Goal: Task Accomplishment & Management: Manage account settings

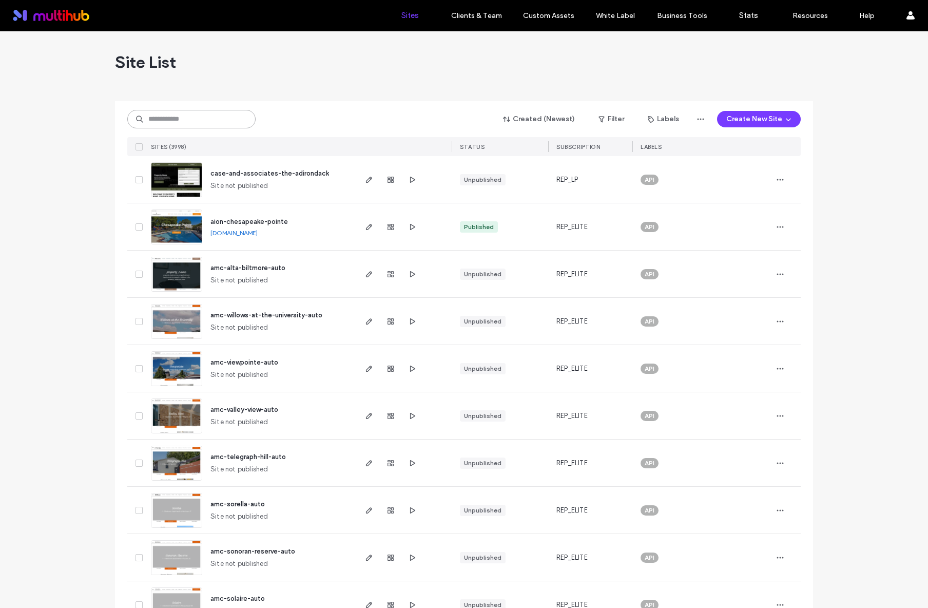
click at [181, 114] on input at bounding box center [191, 119] width 128 height 18
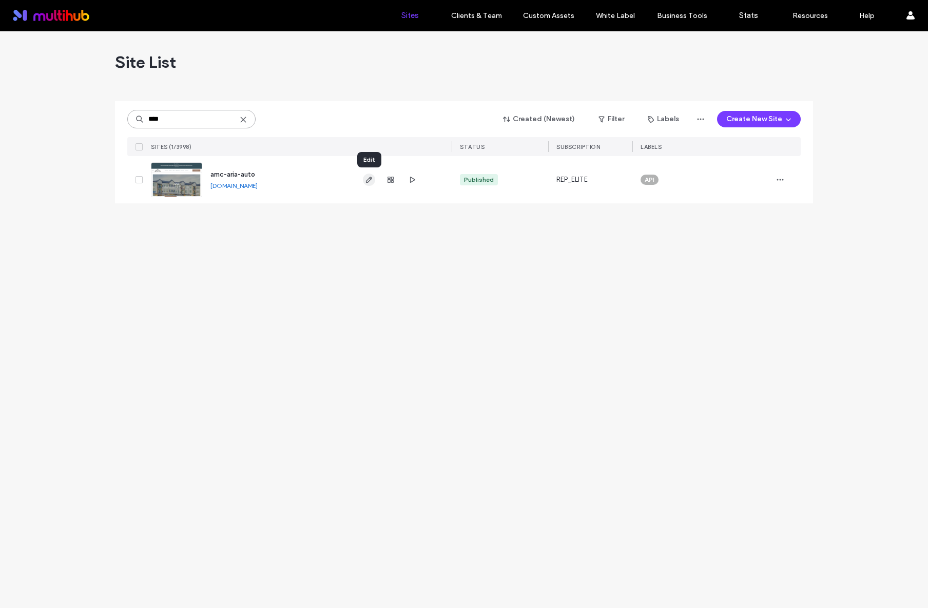
type input "****"
click at [370, 182] on icon "button" at bounding box center [369, 180] width 8 height 8
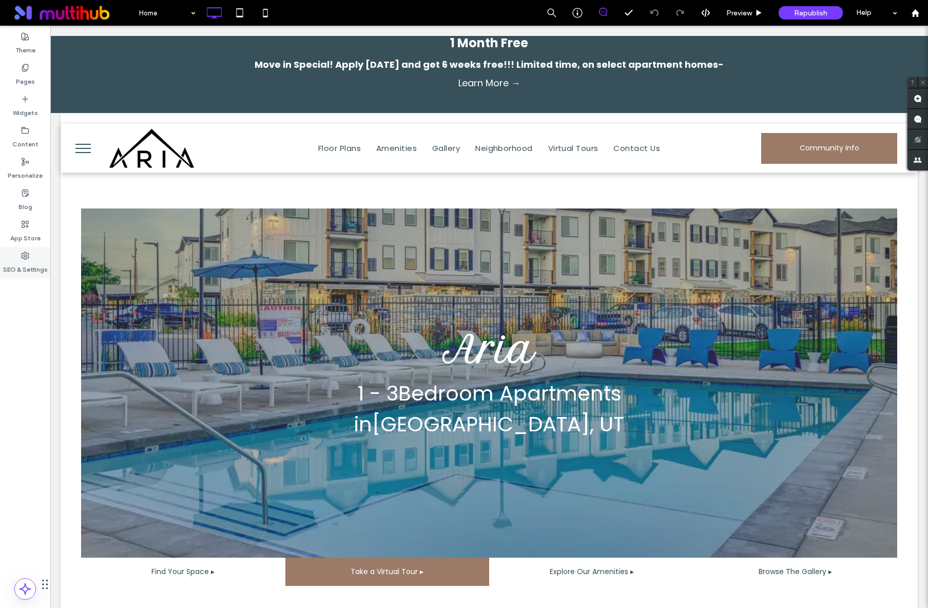
click at [28, 263] on label "SEO & Settings" at bounding box center [25, 267] width 45 height 14
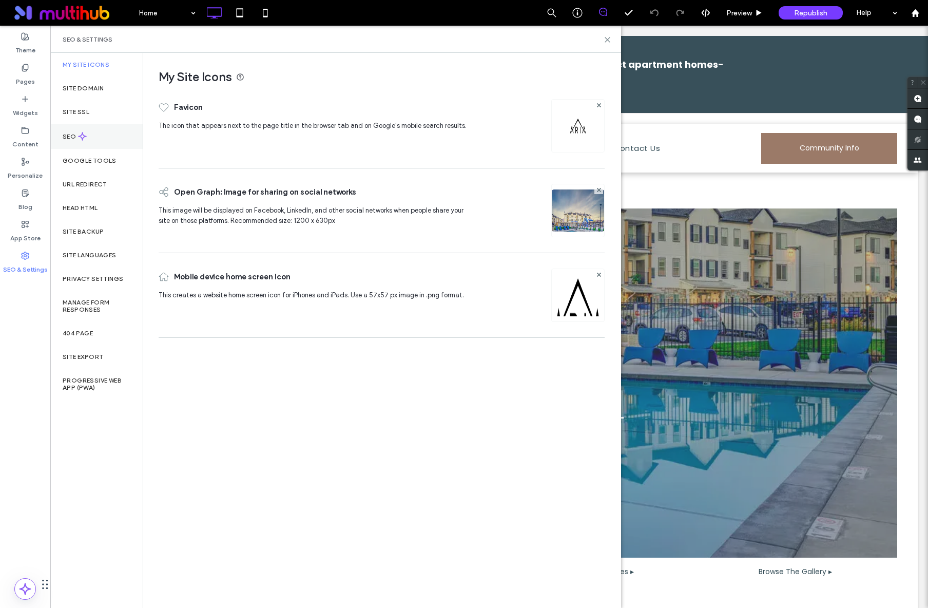
click at [71, 137] on label "SEO" at bounding box center [70, 136] width 15 height 7
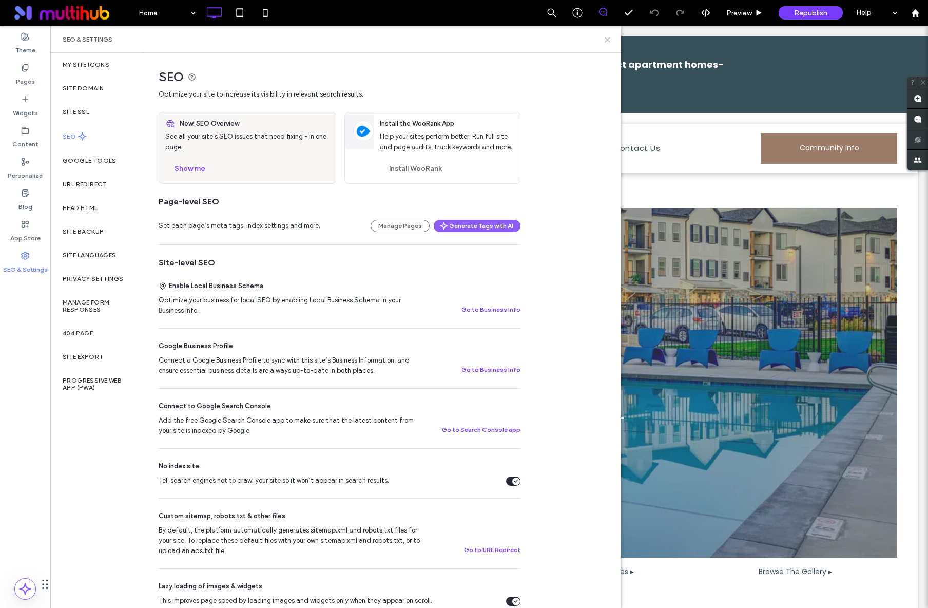
click at [609, 39] on icon at bounding box center [608, 40] width 8 height 8
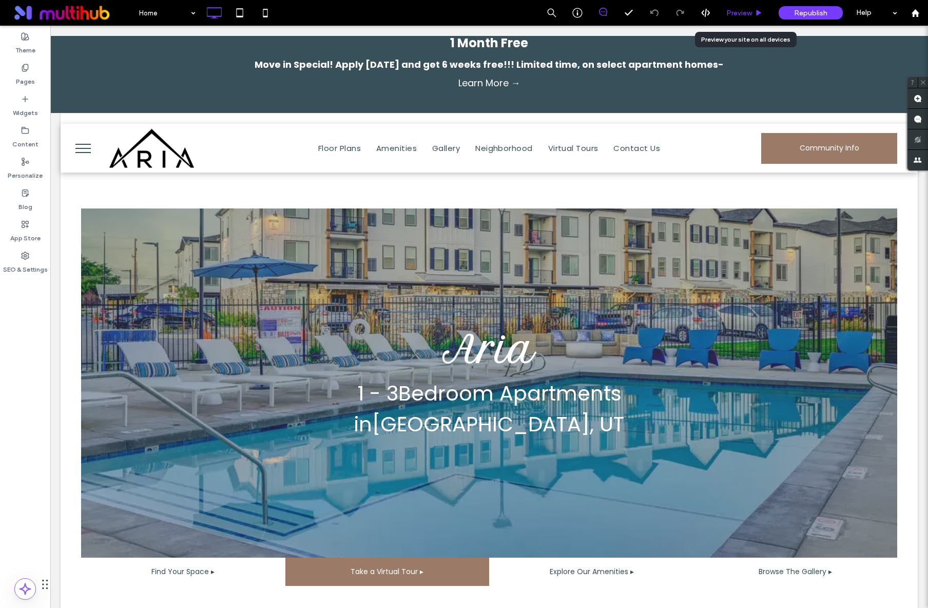
click at [744, 14] on span "Preview" at bounding box center [739, 13] width 26 height 9
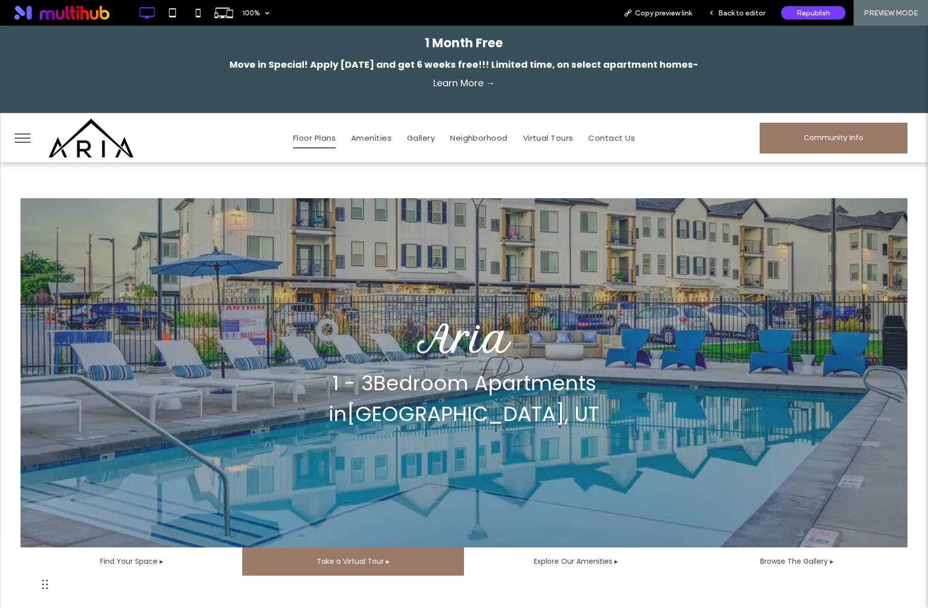
click at [328, 144] on span "Floor Plans" at bounding box center [314, 138] width 43 height 21
click at [222, 18] on icon at bounding box center [224, 13] width 20 height 20
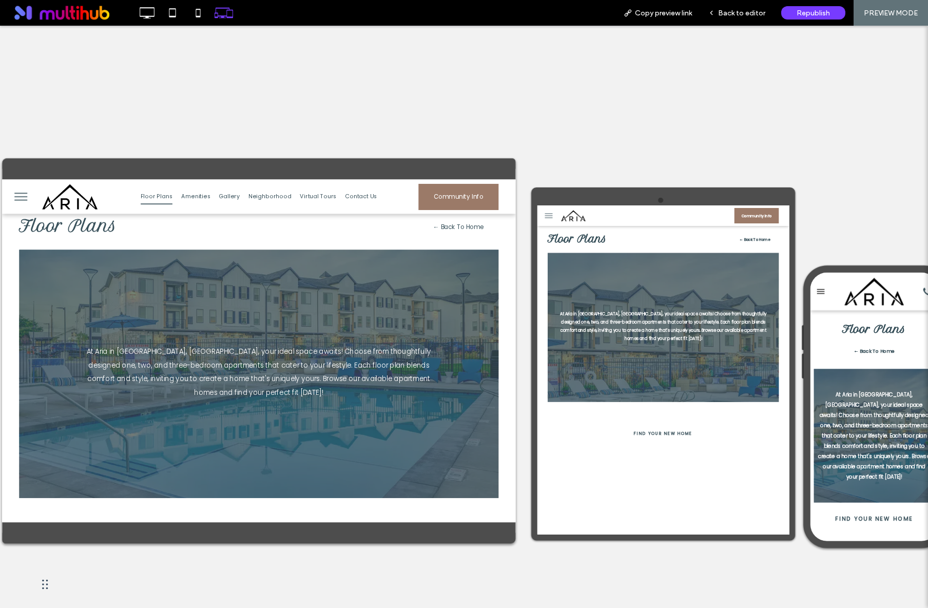
scroll to position [12, 0]
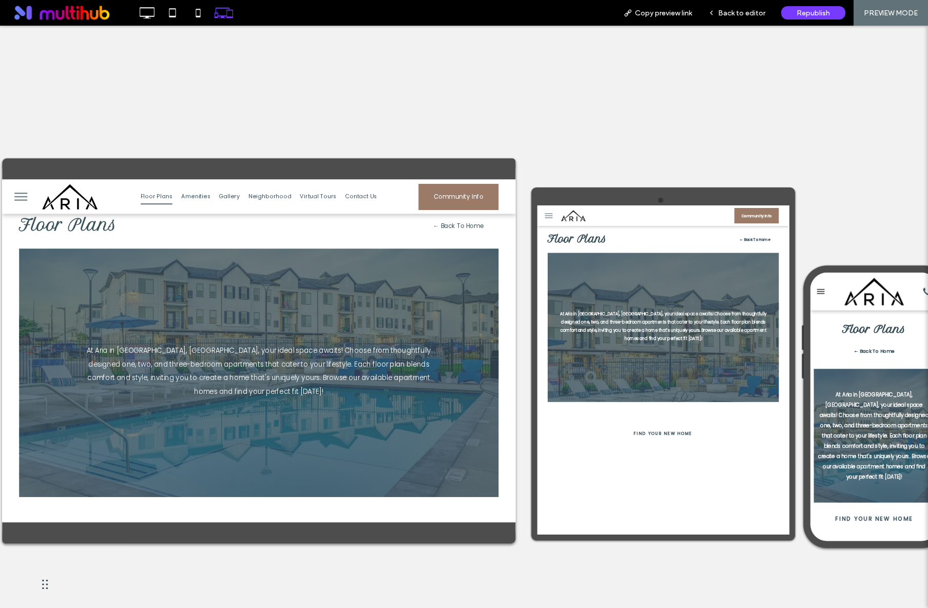
click at [90, 205] on img at bounding box center [83, 200] width 70 height 34
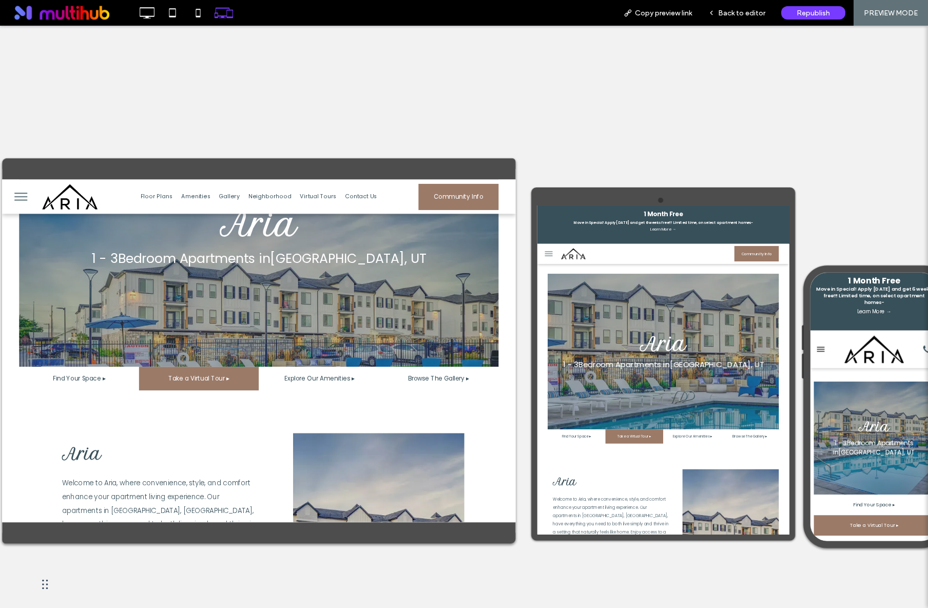
scroll to position [34, 0]
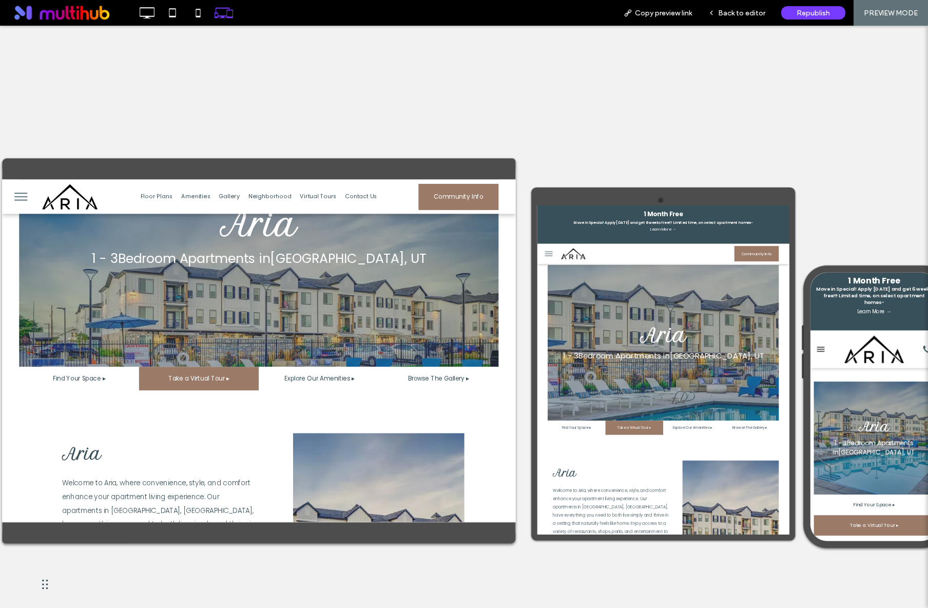
click at [390, 423] on span "Explore Our Amenities ▸" at bounding box center [383, 418] width 84 height 27
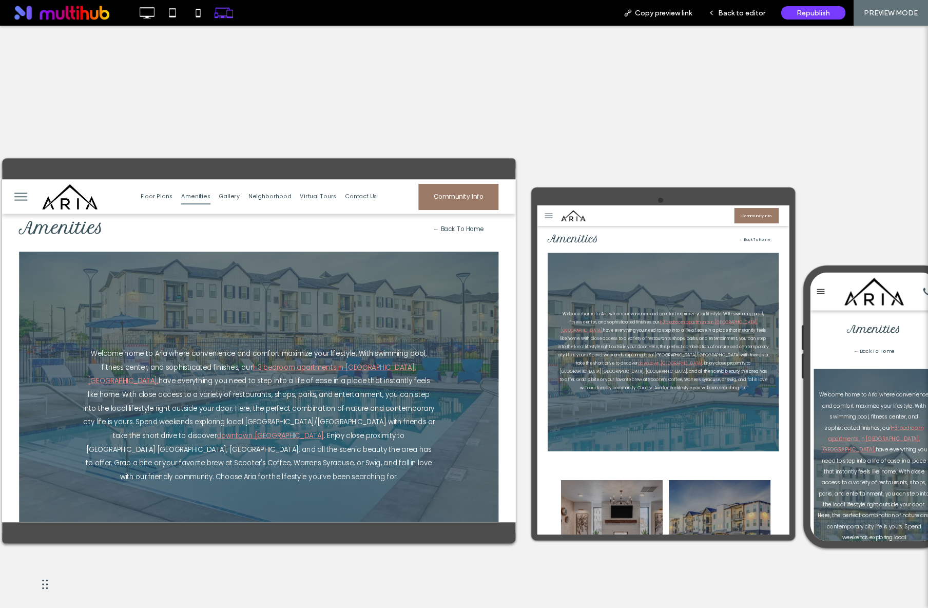
scroll to position [10, 0]
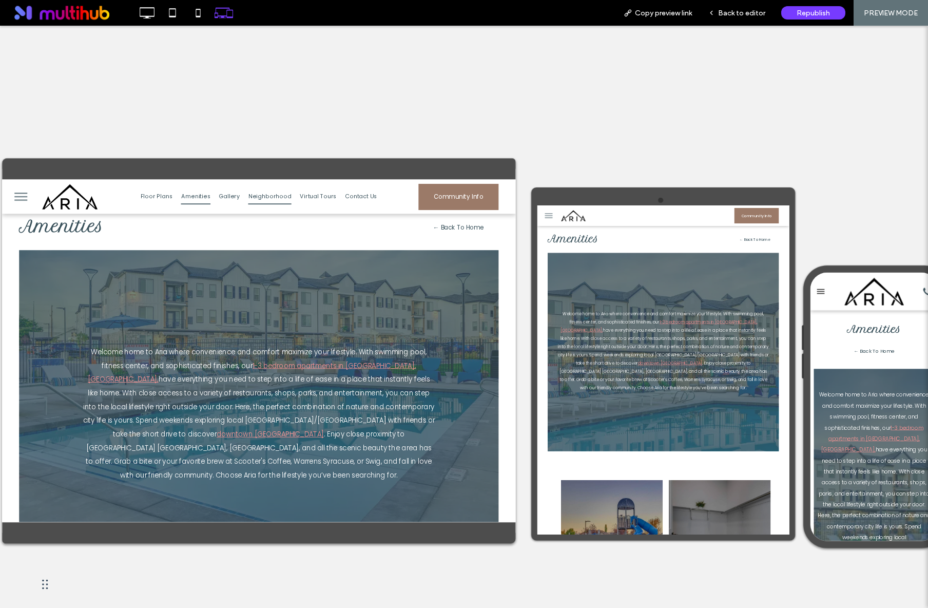
click at [292, 197] on link "Neighborhood" at bounding box center [323, 200] width 62 height 18
click at [431, 197] on div at bounding box center [464, 304] width 928 height 608
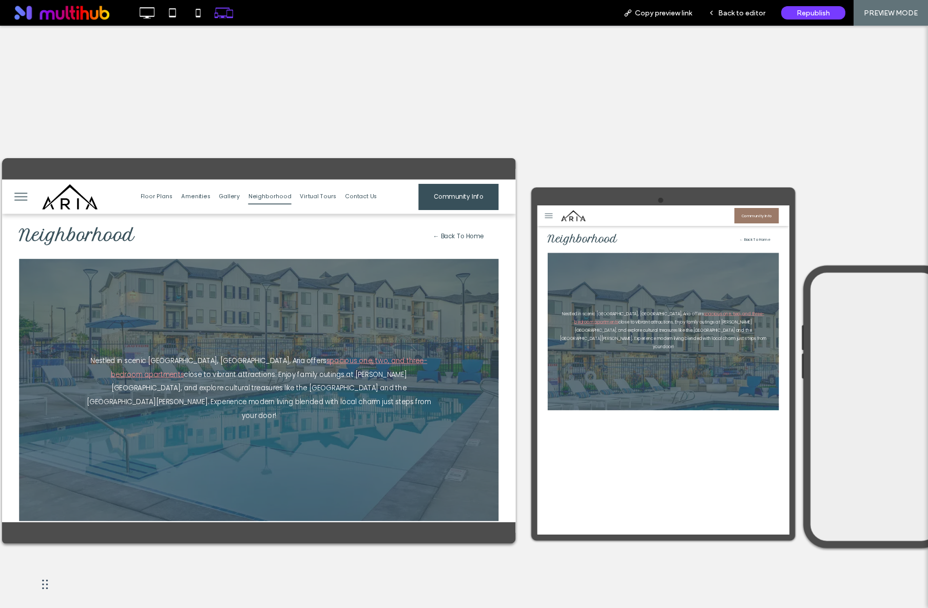
click at [520, 208] on span "Community Info" at bounding box center [550, 200] width 60 height 27
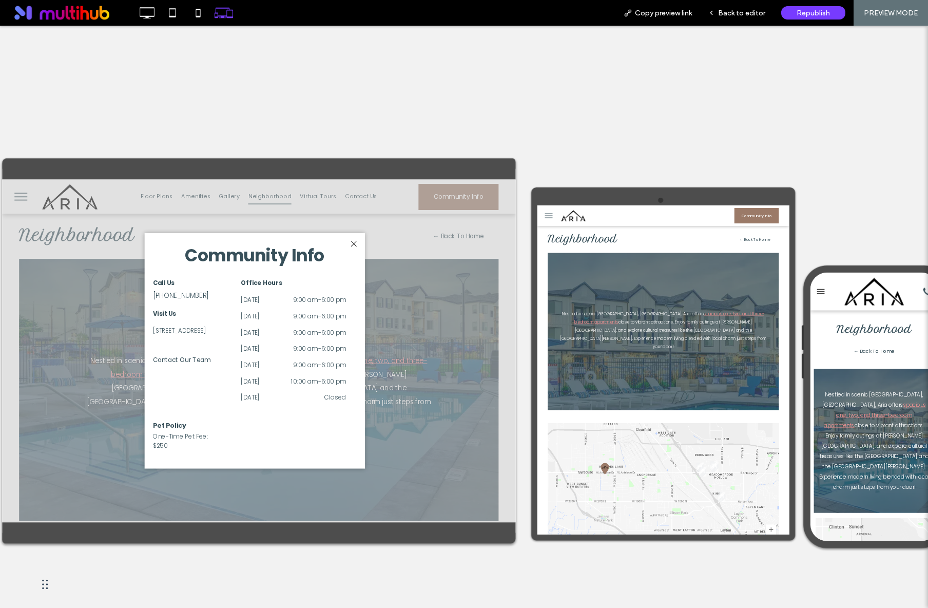
click at [197, 369] on div "1283 W 1700 S, Syracuse, UT 84075, USA" at bounding box center [232, 361] width 98 height 16
click at [207, 365] on div "1283 W 1700 S, Syracuse, UT 84075, USA" at bounding box center [232, 361] width 98 height 16
click at [214, 360] on div "1283 W 1700 S, Syracuse, UT 84075, USA" at bounding box center [232, 361] width 98 height 16
click at [214, 358] on div "1283 W 1700 S, Syracuse, UT 84075, USA" at bounding box center [232, 361] width 98 height 16
click at [232, 407] on span "Contact Our Team" at bounding box center [217, 395] width 69 height 27
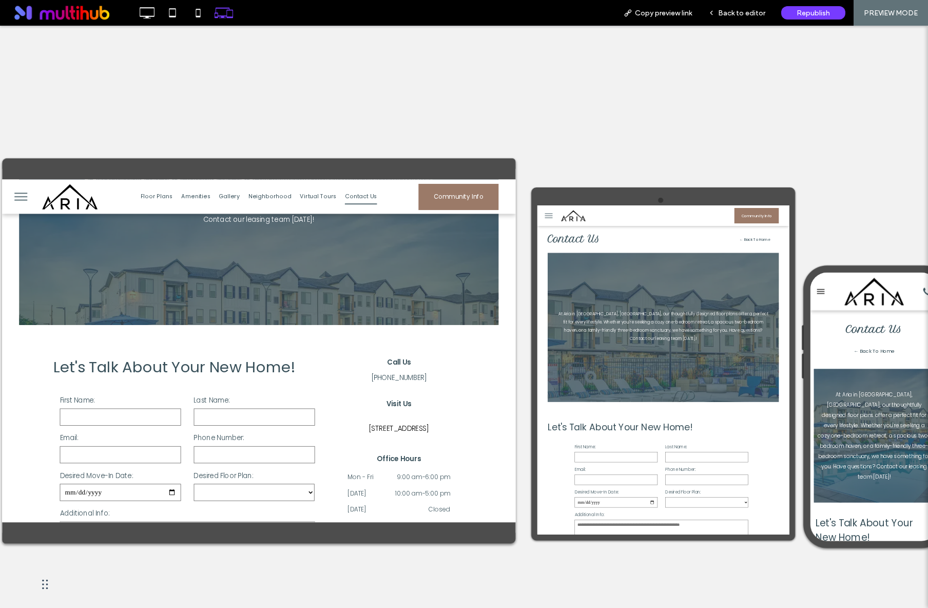
scroll to position [224, 0]
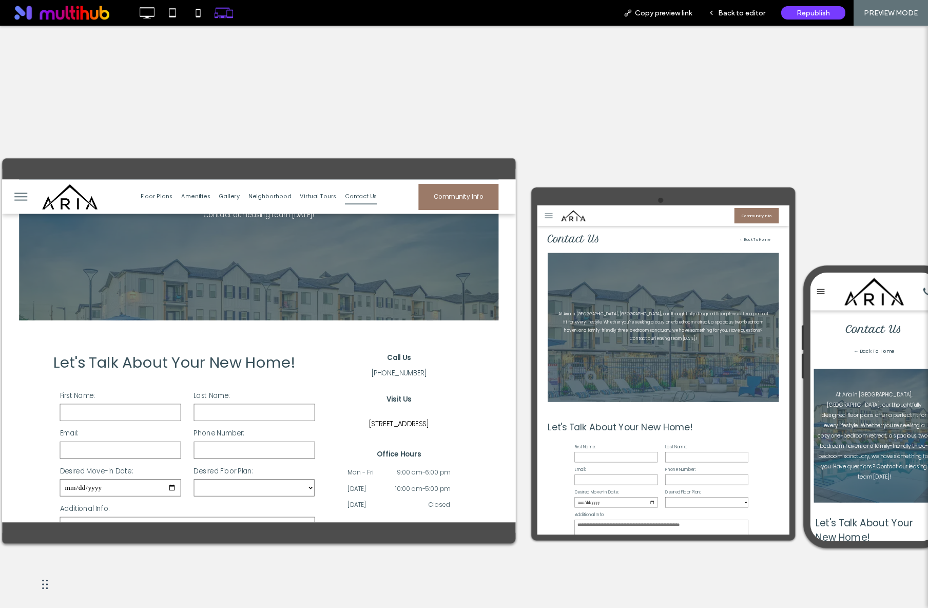
click at [444, 466] on span "1283 W 1700 S, Syracuse, UT 84075, USA" at bounding box center [478, 472] width 72 height 13
click at [544, 194] on span "Community Info" at bounding box center [550, 200] width 60 height 27
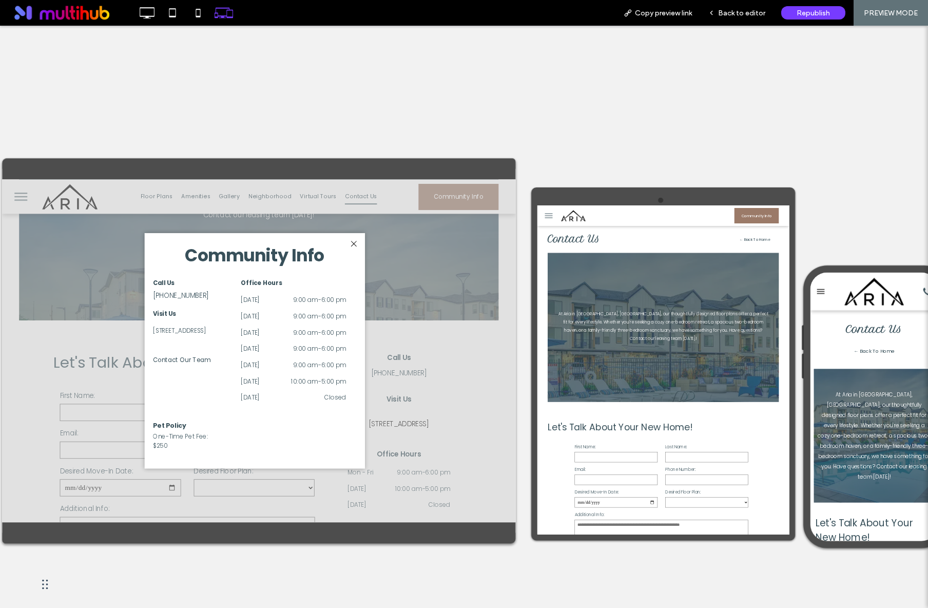
click at [214, 369] on div "1283 W 1700 S, Syracuse, UT 84075, USA" at bounding box center [232, 361] width 98 height 16
click at [205, 369] on div "1283 W 1700 S, Syracuse, UT 84075, USA" at bounding box center [232, 361] width 98 height 16
click at [424, 255] on div at bounding box center [424, 257] width 14 height 14
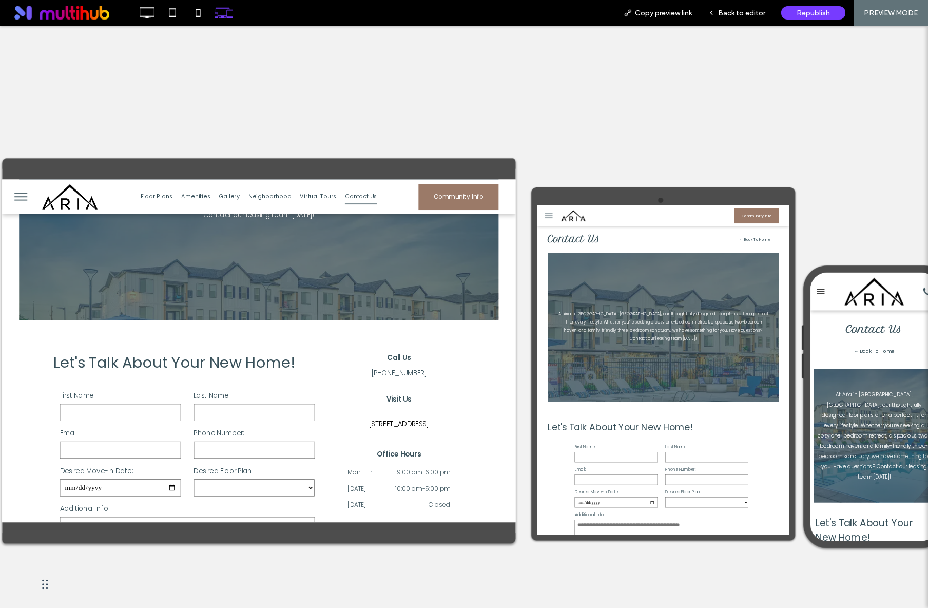
click at [561, 231] on button "menu" at bounding box center [560, 226] width 27 height 27
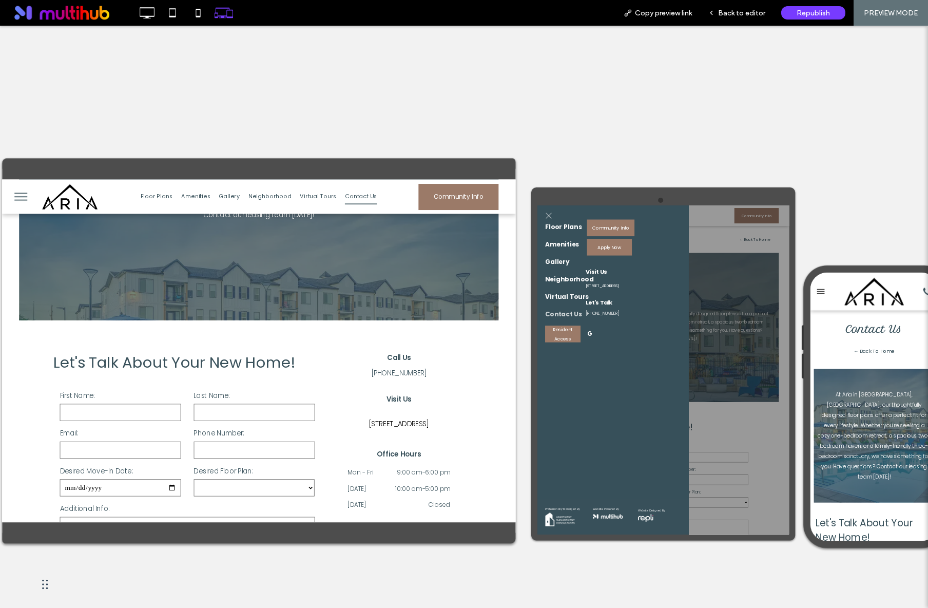
click at [669, 372] on span "1283 W 1700 S, Syracuse, UT 84075, USA" at bounding box center [667, 366] width 66 height 11
click at [271, 201] on span "Gallery" at bounding box center [274, 200] width 25 height 18
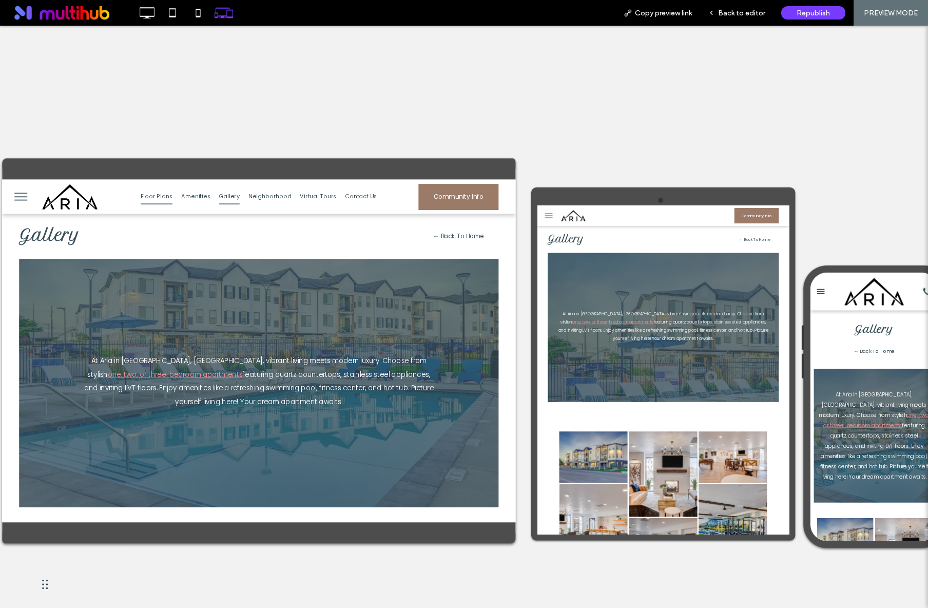
drag, startPoint x: 206, startPoint y: 206, endPoint x: 175, endPoint y: 381, distance: 177.8
click at [206, 206] on link "Floor Plans" at bounding box center [187, 200] width 48 height 18
click at [188, 199] on div at bounding box center [464, 304] width 928 height 608
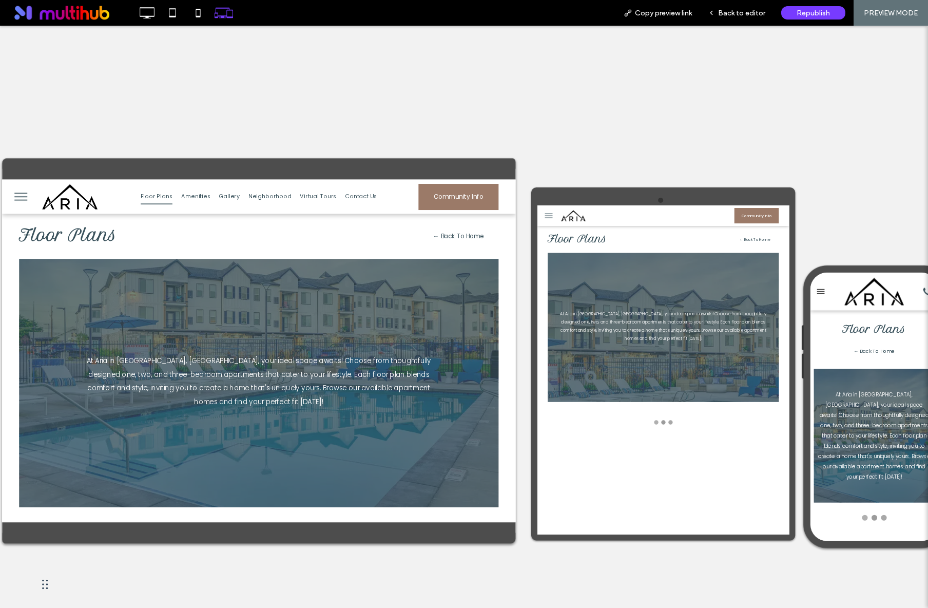
click at [231, 210] on nav "Floor Plans Amenities Gallery Neighborhood Virtual Tours Contact Us" at bounding box center [311, 200] width 384 height 25
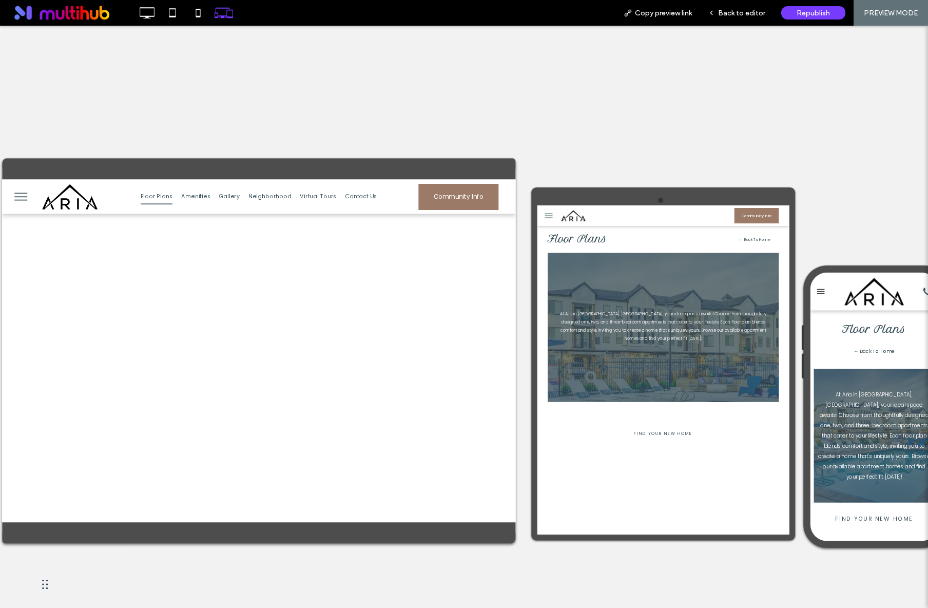
scroll to position [565, 0]
click at [752, 16] on span "Back to editor" at bounding box center [741, 13] width 47 height 9
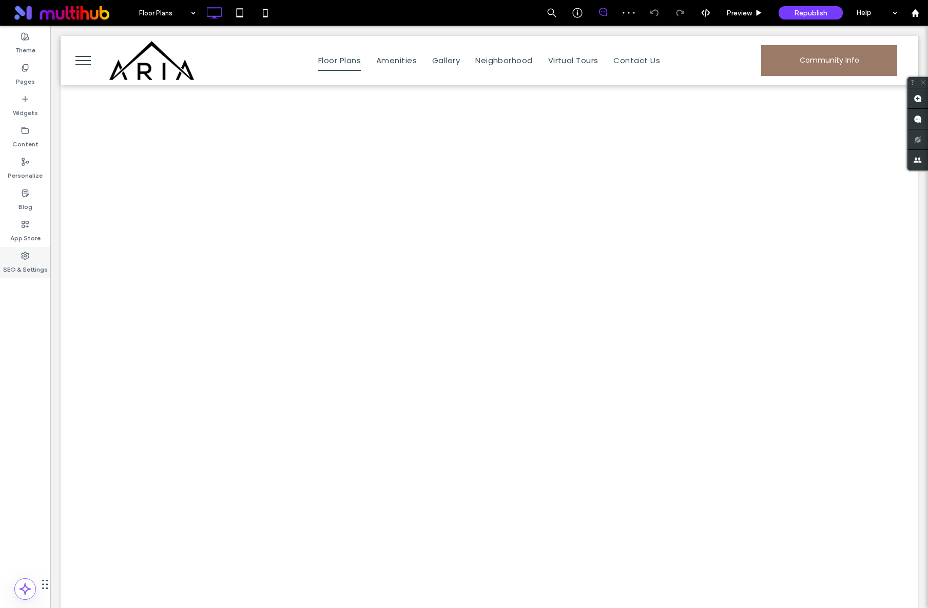
click at [23, 256] on icon at bounding box center [25, 256] width 8 height 8
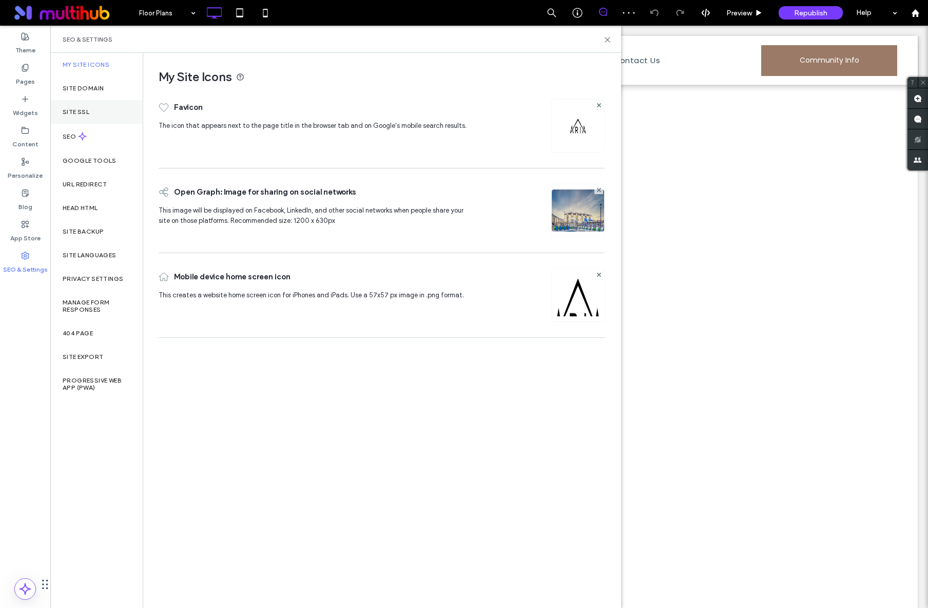
click at [76, 118] on div "Site SSL" at bounding box center [96, 112] width 92 height 24
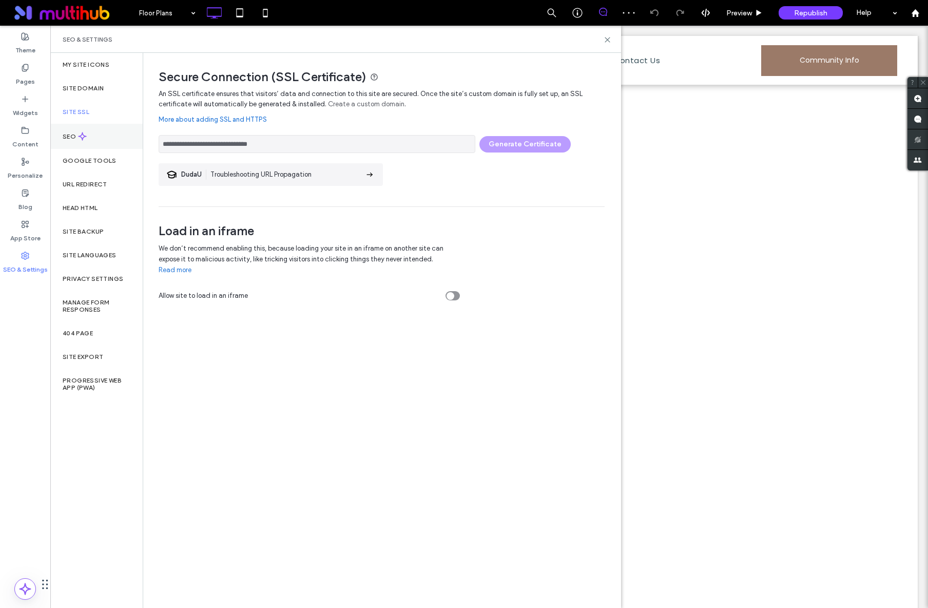
click at [79, 132] on icon at bounding box center [82, 136] width 9 height 9
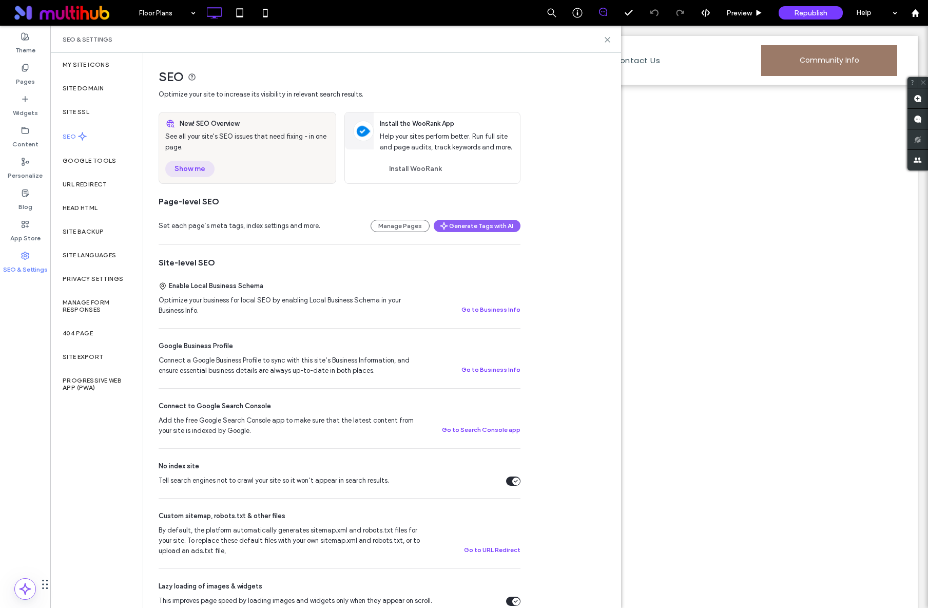
click at [199, 172] on button "Show me" at bounding box center [189, 169] width 49 height 16
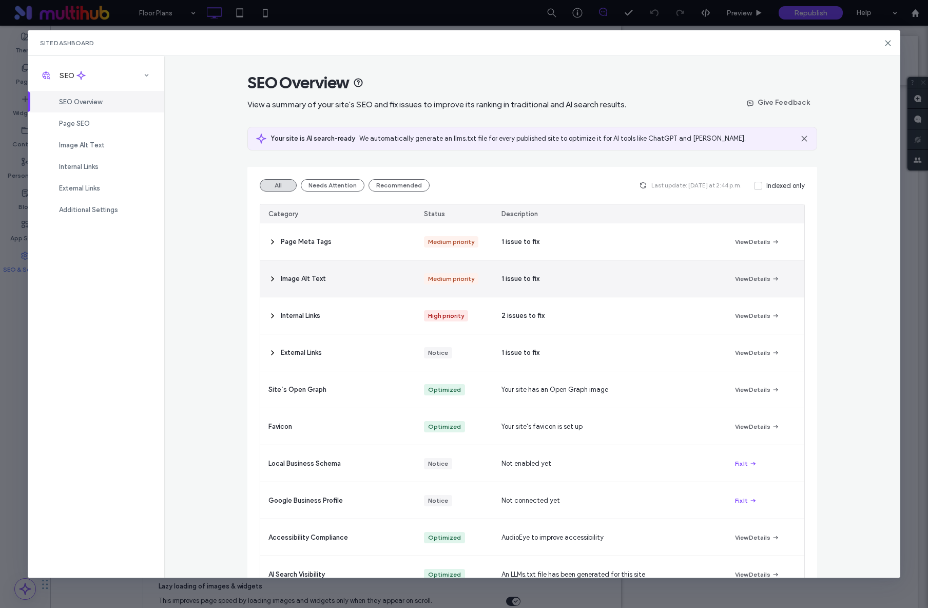
click at [539, 290] on div "1 issue to fix" at bounding box center [609, 278] width 233 height 36
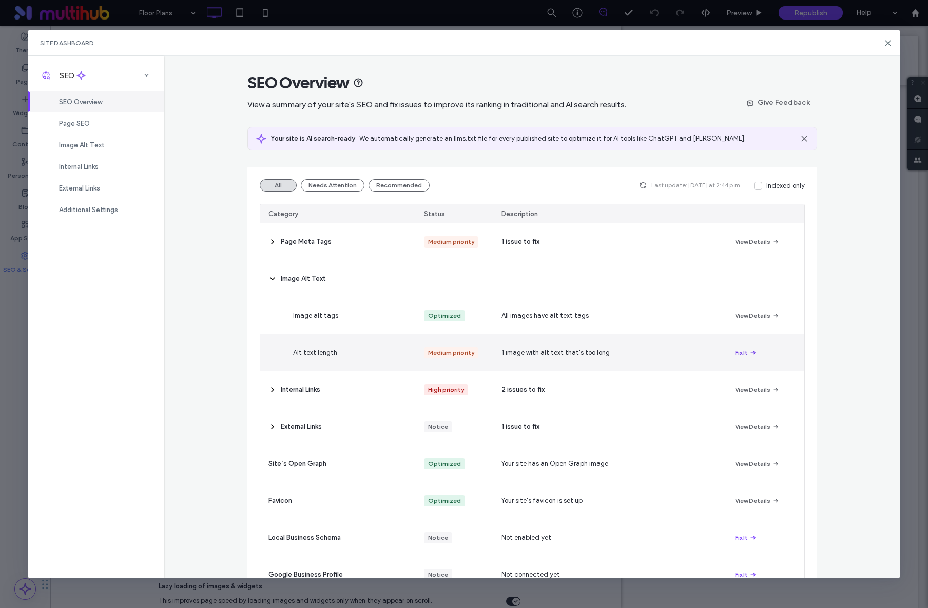
click at [740, 353] on button "Fix It" at bounding box center [746, 353] width 22 height 12
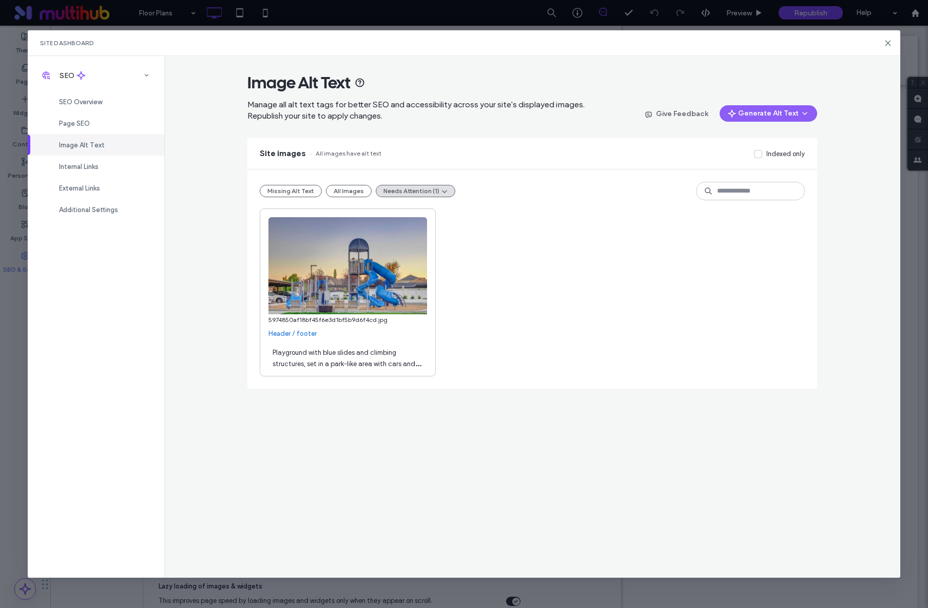
click at [382, 350] on span "Playground with blue slides and climbing structures, set in a park-like area wi…" at bounding box center [347, 375] width 148 height 53
click at [374, 360] on textarea "**********" at bounding box center [348, 357] width 159 height 29
click at [298, 398] on div "**********" at bounding box center [532, 317] width 736 height 522
click at [351, 196] on button "All Images" at bounding box center [349, 191] width 46 height 12
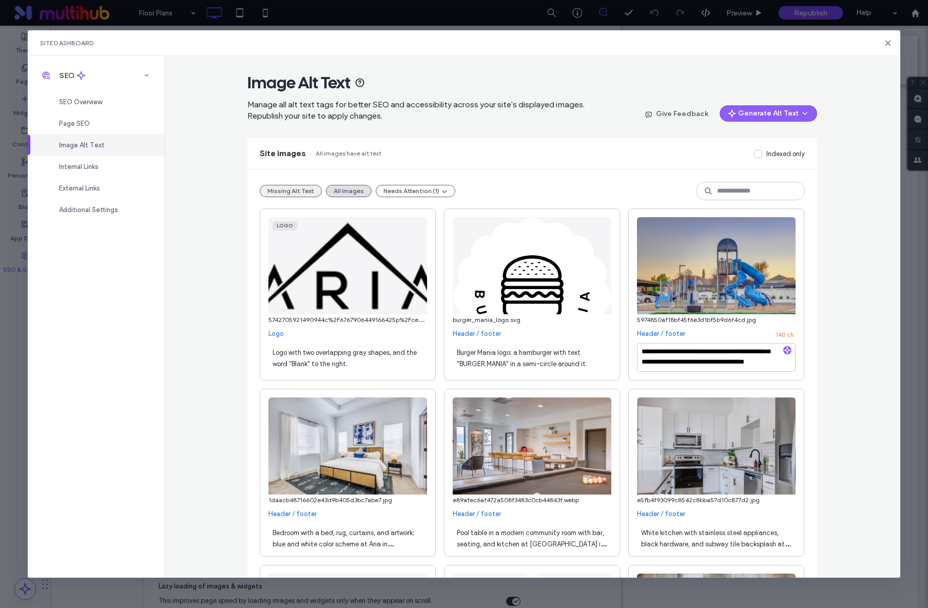
click at [290, 195] on button "Missing Alt Text" at bounding box center [291, 191] width 62 height 12
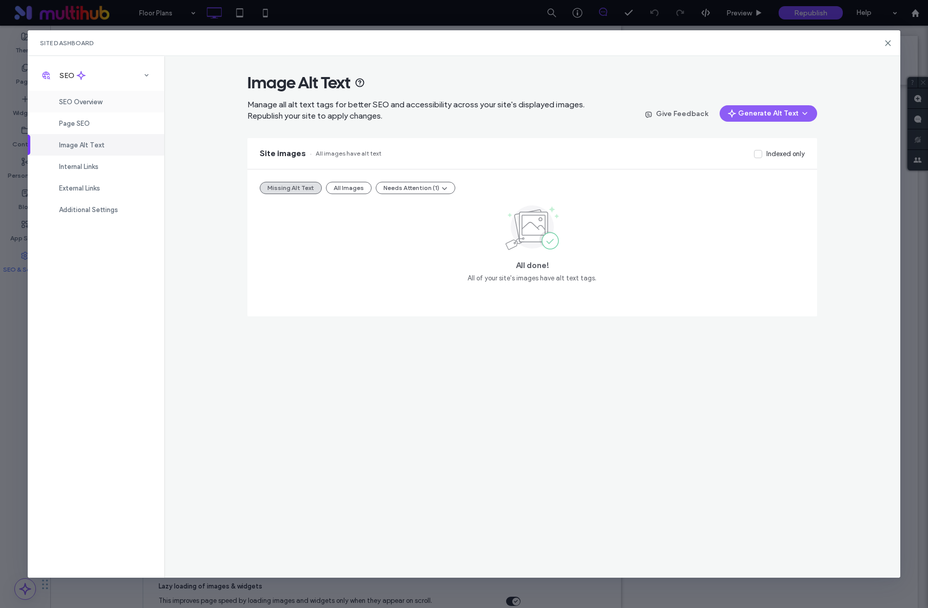
click at [105, 109] on div "SEO Overview" at bounding box center [96, 102] width 137 height 22
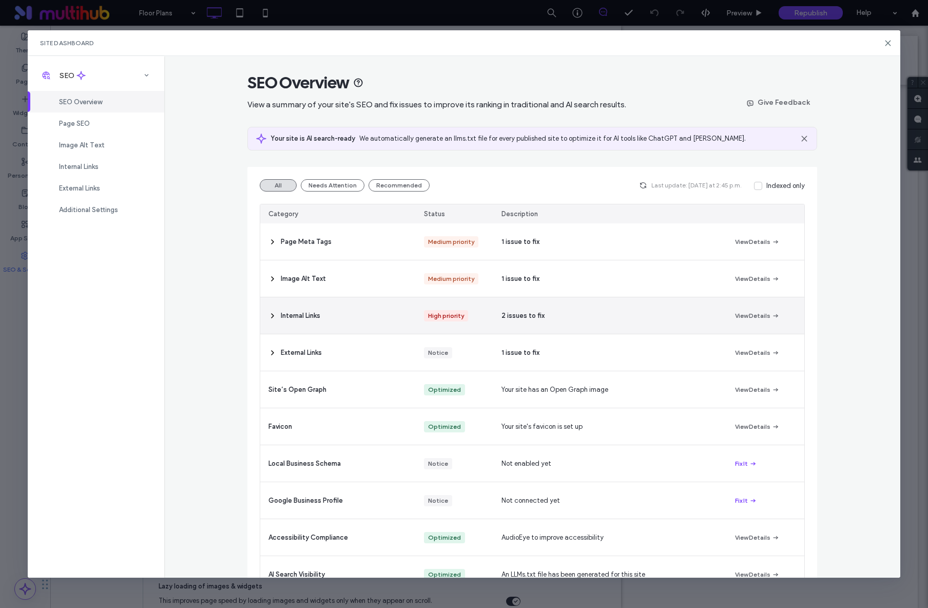
click at [696, 325] on div "2 issues to fix" at bounding box center [609, 315] width 233 height 36
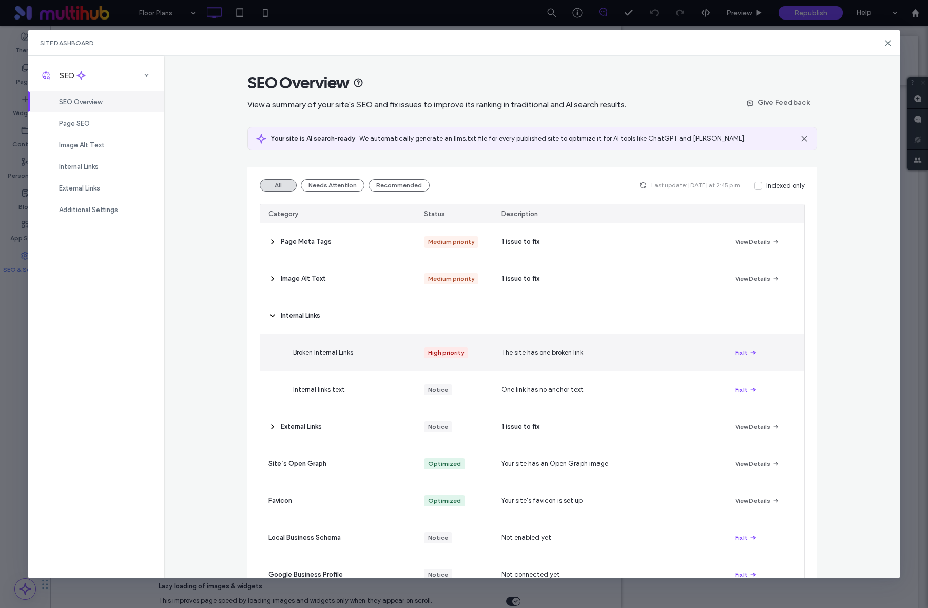
drag, startPoint x: 677, startPoint y: 351, endPoint x: 712, endPoint y: 352, distance: 35.4
click at [677, 351] on div "The site has one broken link" at bounding box center [609, 352] width 233 height 36
click at [749, 353] on icon "button" at bounding box center [753, 353] width 8 height 8
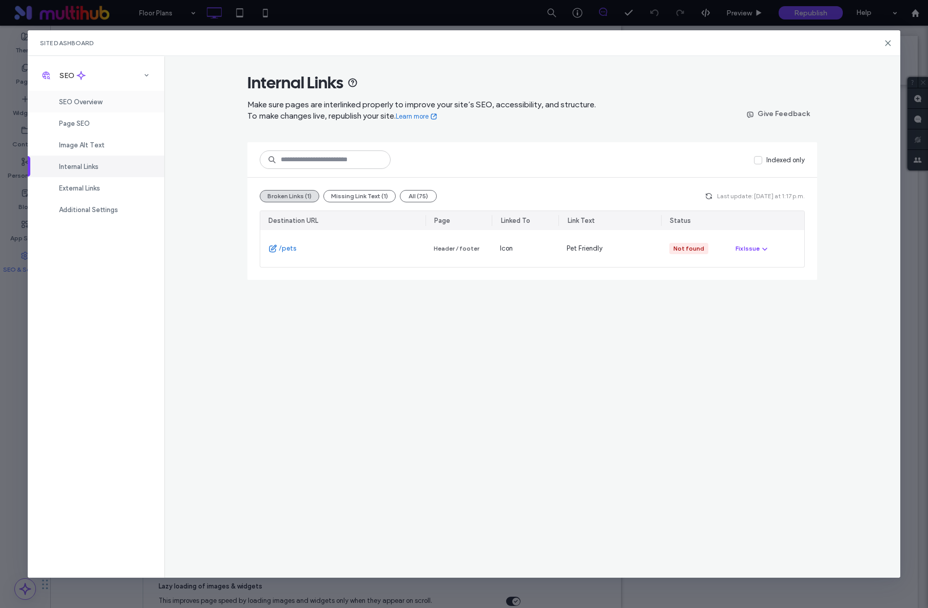
click at [127, 102] on div "SEO Overview" at bounding box center [96, 102] width 137 height 22
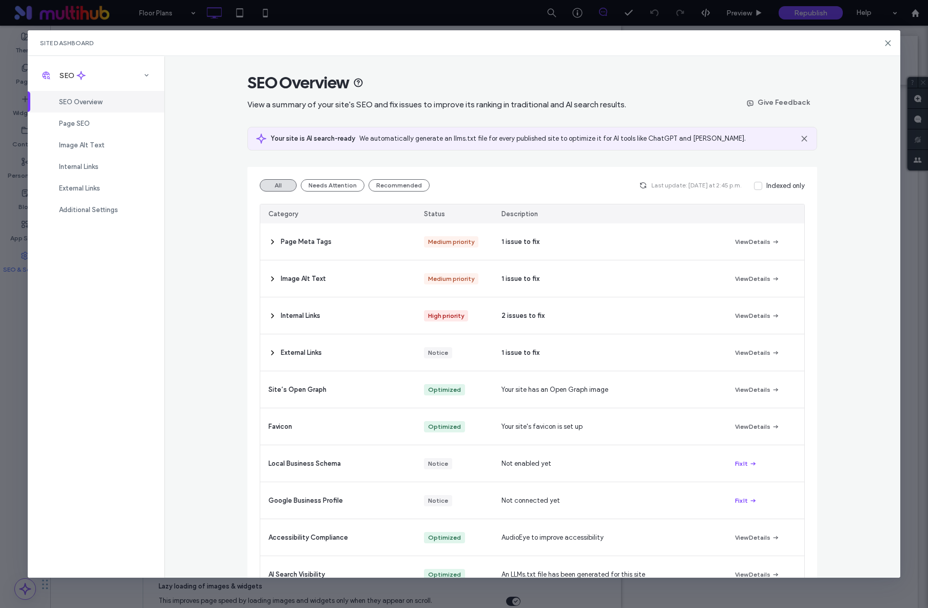
click at [757, 189] on span at bounding box center [758, 186] width 8 height 8
click at [889, 44] on use at bounding box center [888, 43] width 5 height 5
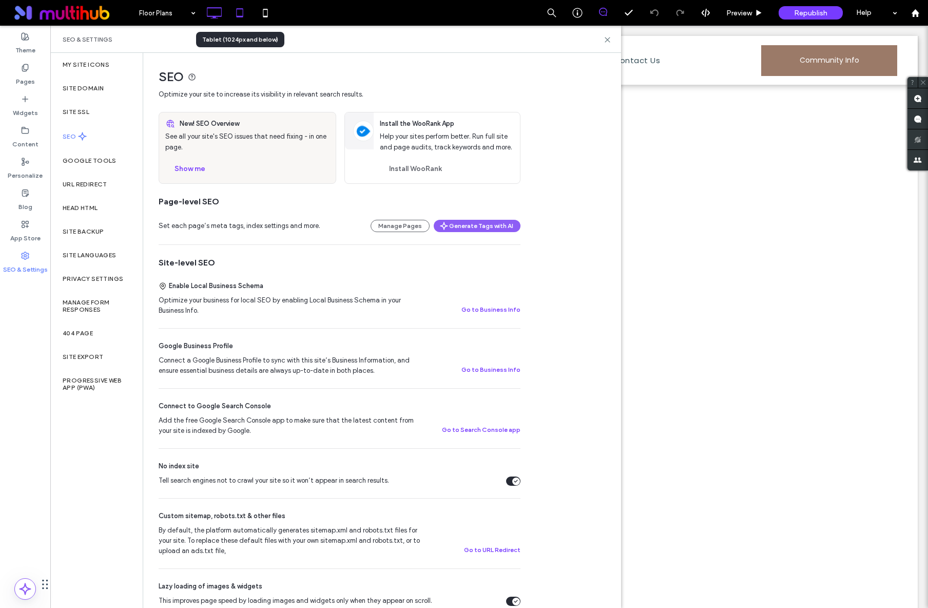
click at [237, 21] on icon at bounding box center [239, 13] width 21 height 21
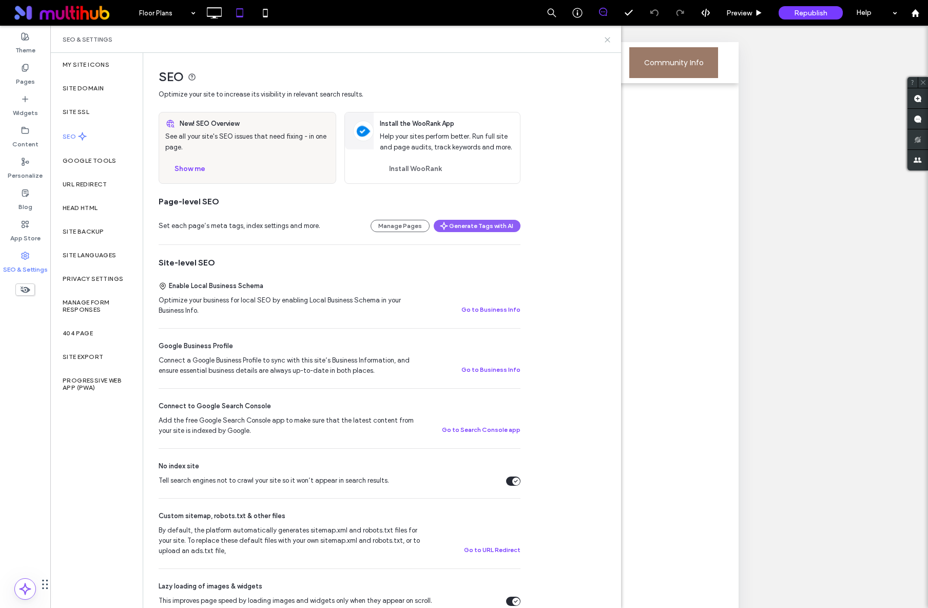
click at [610, 37] on icon at bounding box center [608, 40] width 8 height 8
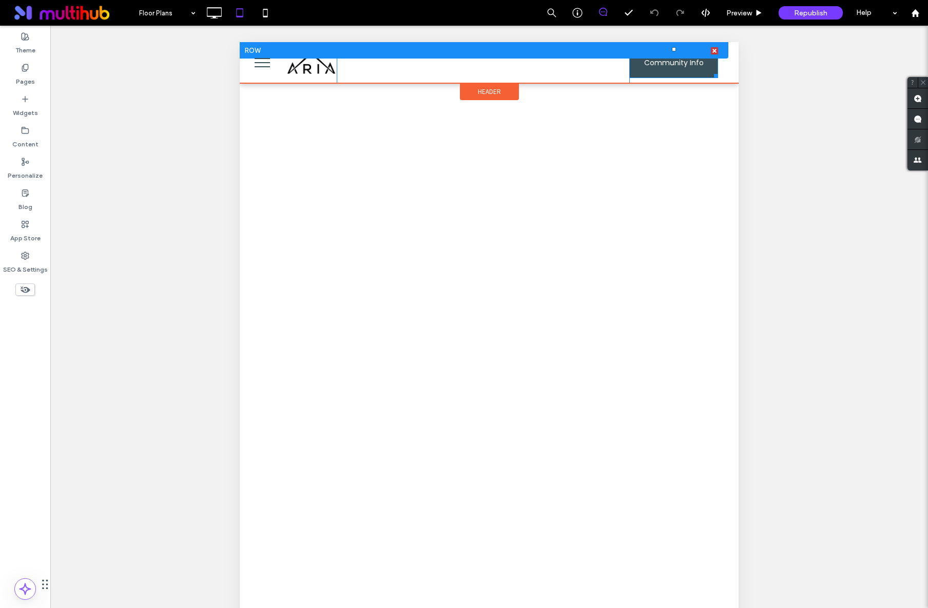
click at [674, 72] on span "Community Info" at bounding box center [674, 62] width 60 height 27
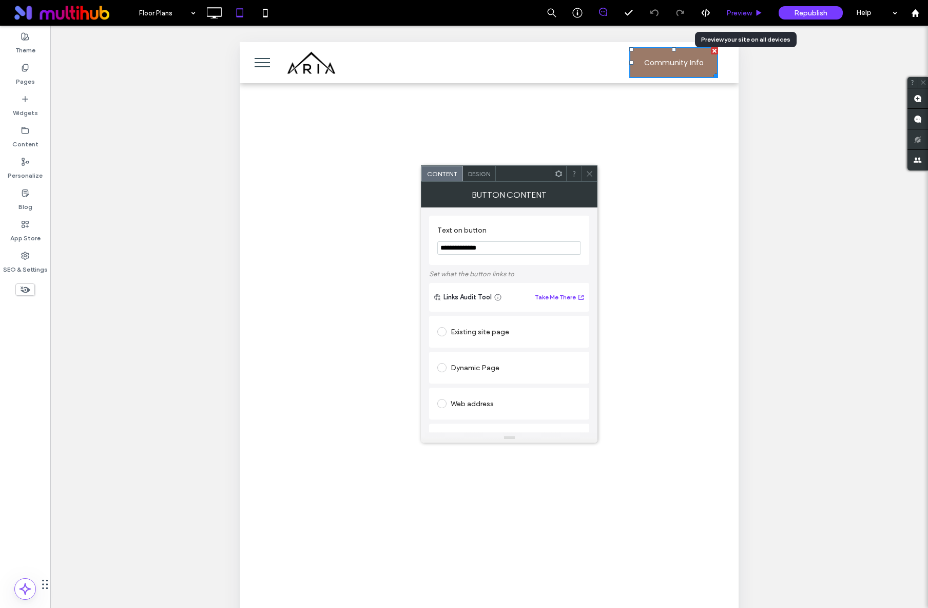
click at [740, 13] on span "Preview" at bounding box center [739, 13] width 26 height 9
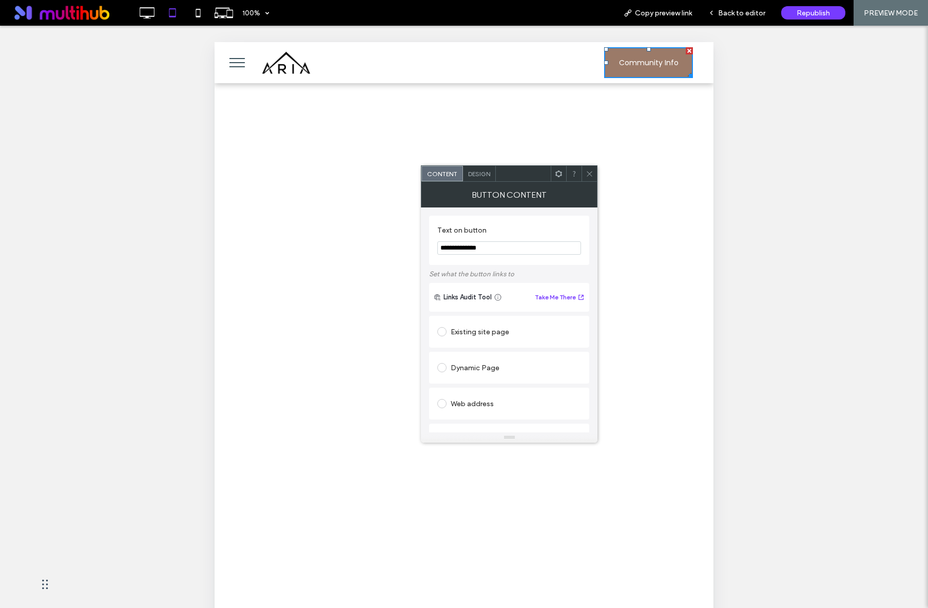
click at [591, 171] on icon at bounding box center [590, 174] width 8 height 8
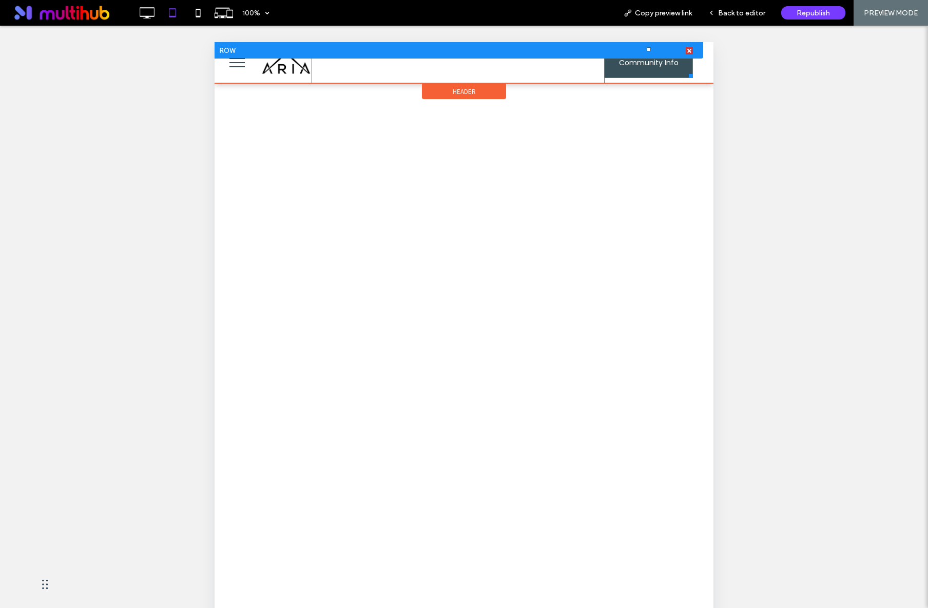
click at [657, 65] on span "Community Info" at bounding box center [649, 62] width 60 height 27
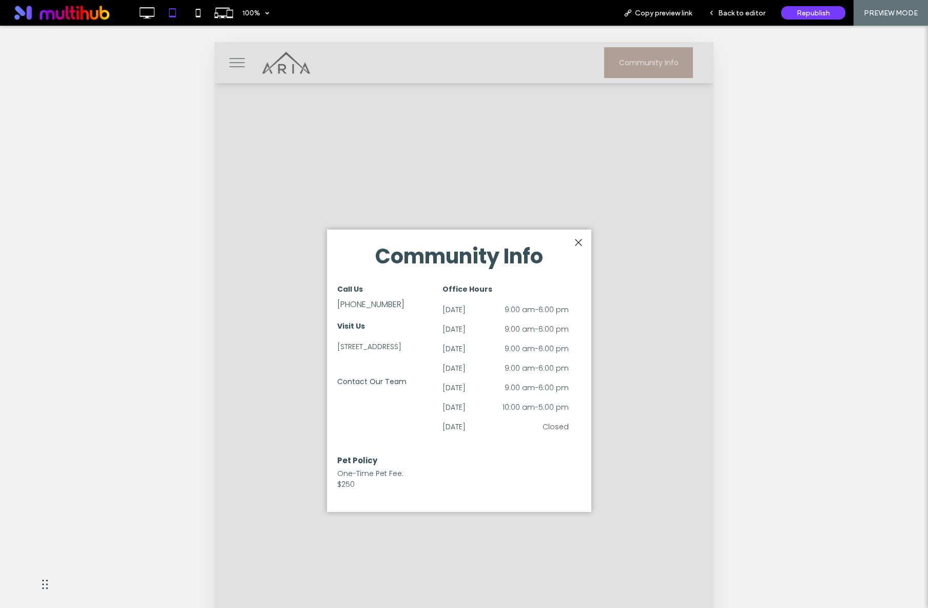
click at [372, 348] on div "1283 W 1700 S, Syracuse, UT 84075, USA" at bounding box center [386, 346] width 98 height 16
click at [353, 351] on div "1283 W 1700 S, Syracuse, UT 84075, USA" at bounding box center [386, 346] width 98 height 16
click at [580, 244] on div at bounding box center [578, 243] width 14 height 14
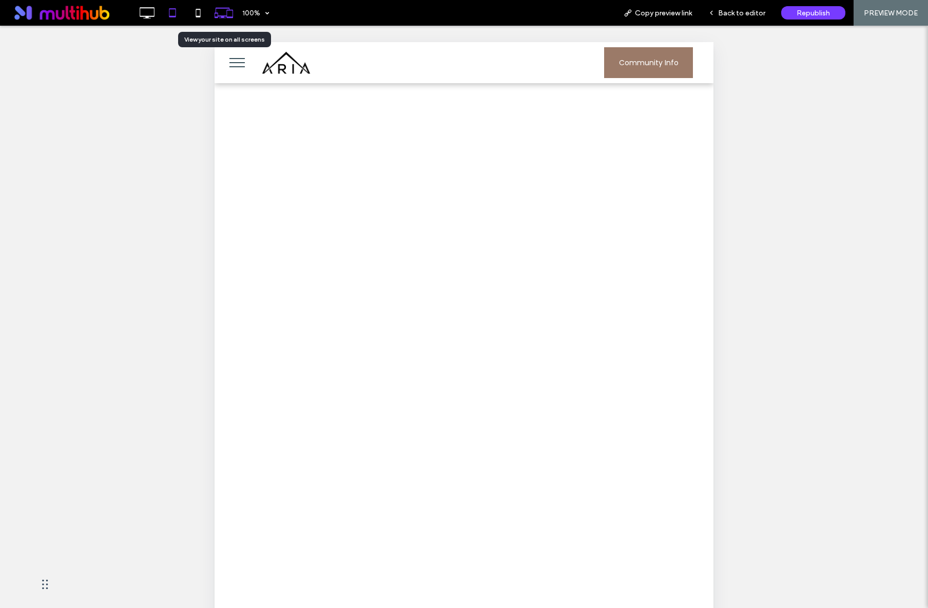
click at [219, 21] on icon at bounding box center [224, 13] width 20 height 20
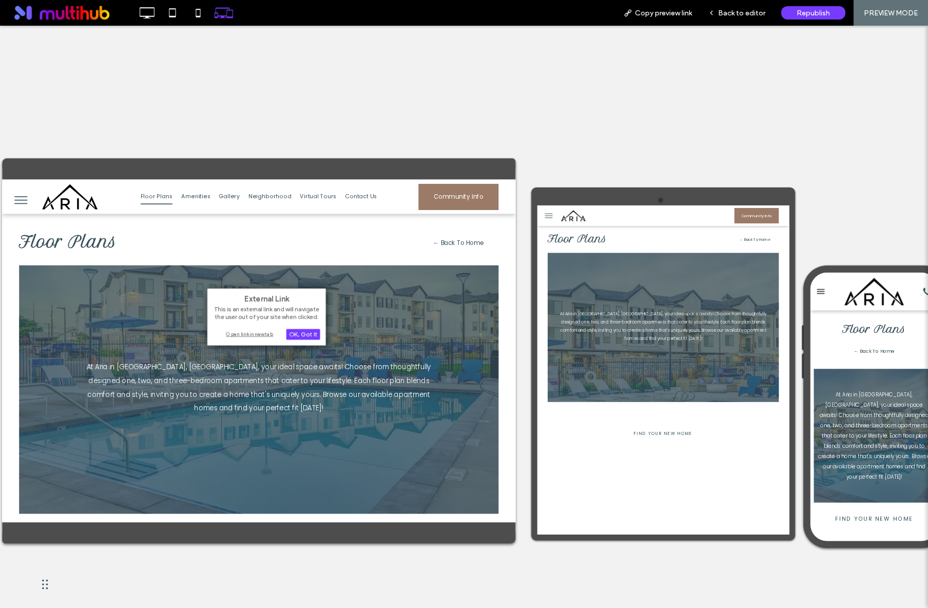
click at [265, 333] on div "Open link in new tab" at bounding box center [267, 334] width 107 height 9
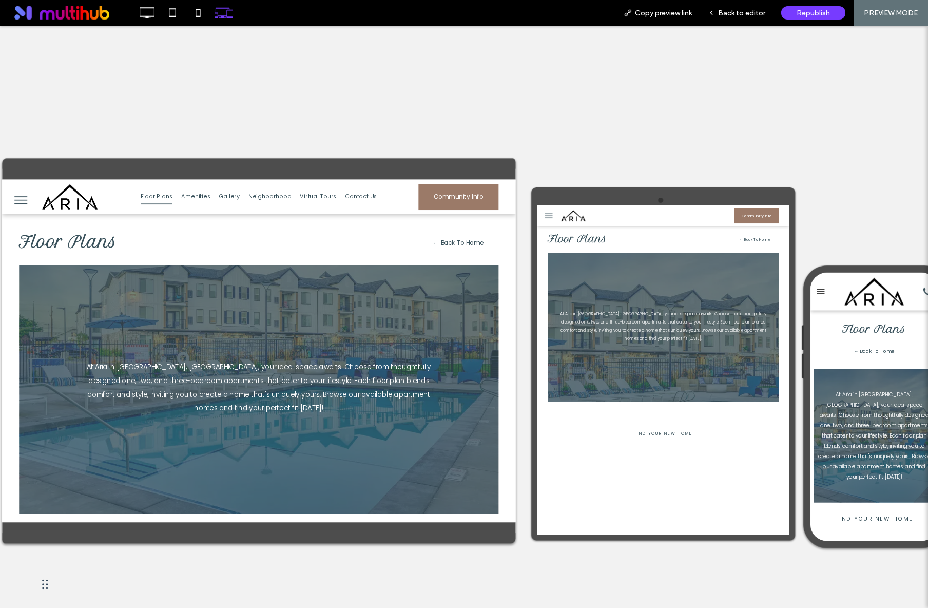
scroll to position [0, 18]
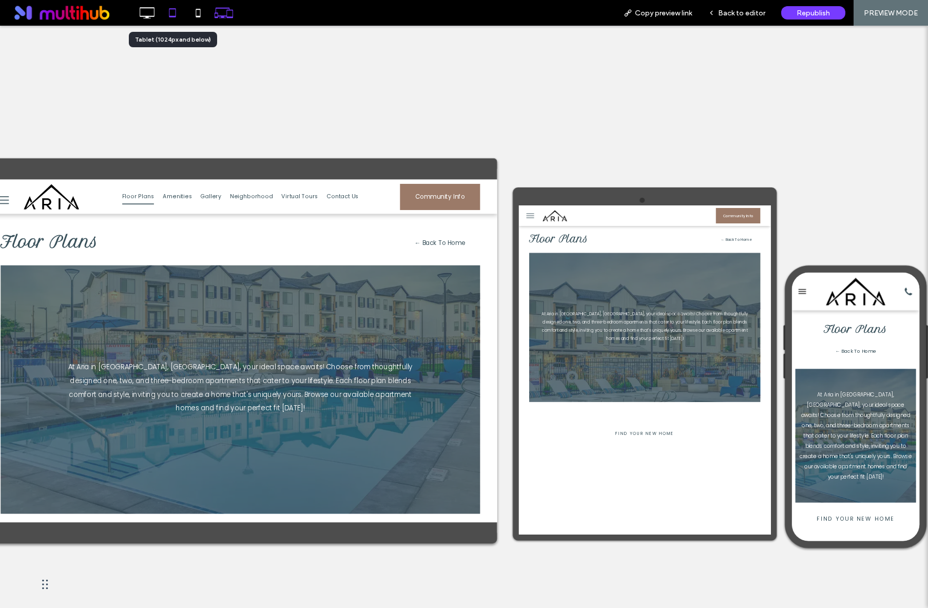
click at [176, 11] on use at bounding box center [172, 12] width 7 height 9
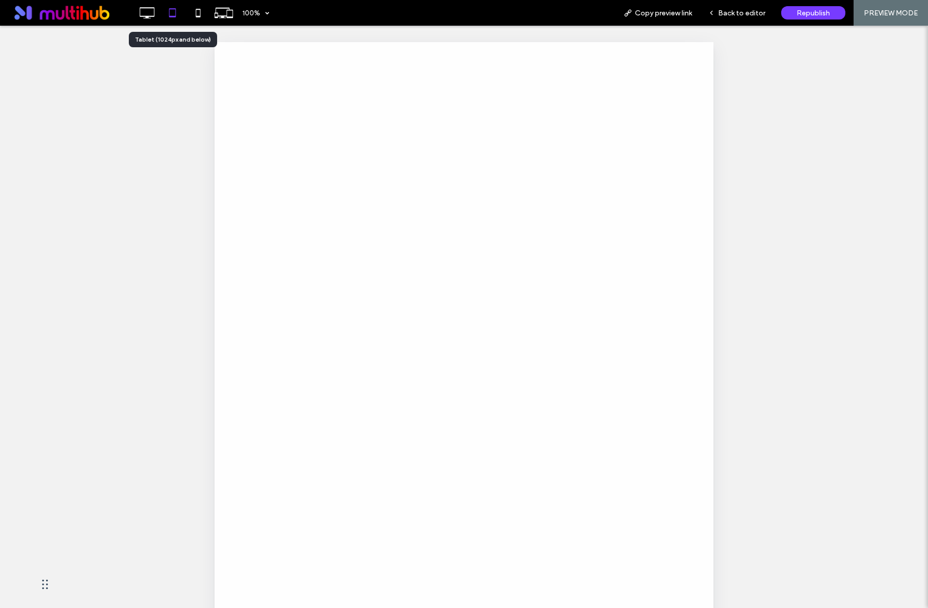
scroll to position [0, 0]
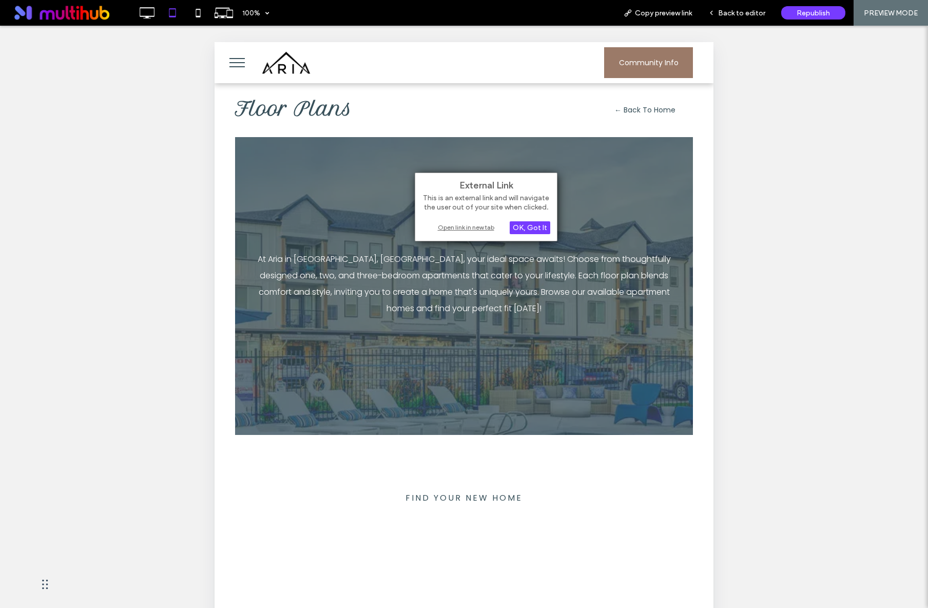
click at [475, 229] on div "Open link in new tab" at bounding box center [486, 227] width 128 height 11
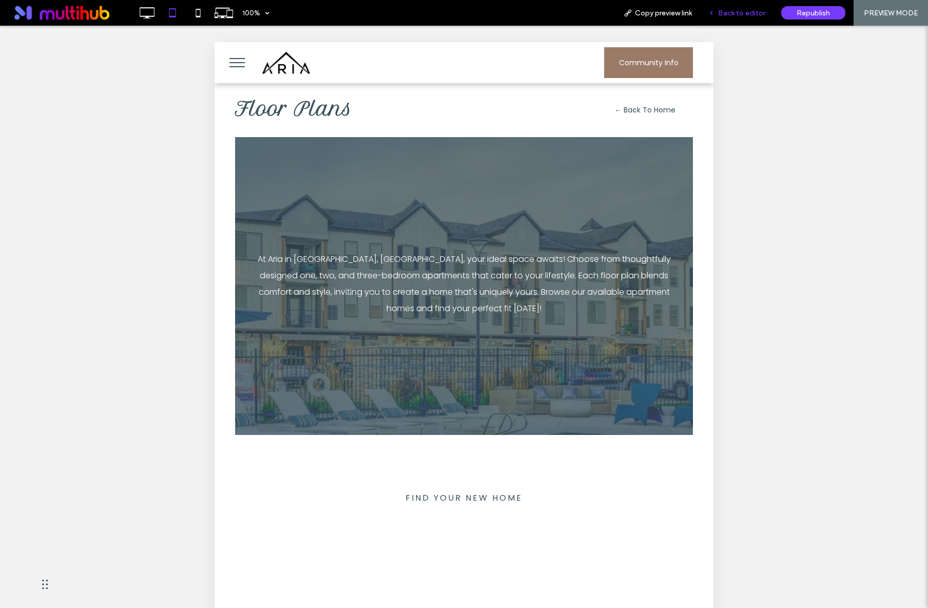
click at [723, 13] on span "Back to editor" at bounding box center [741, 13] width 47 height 9
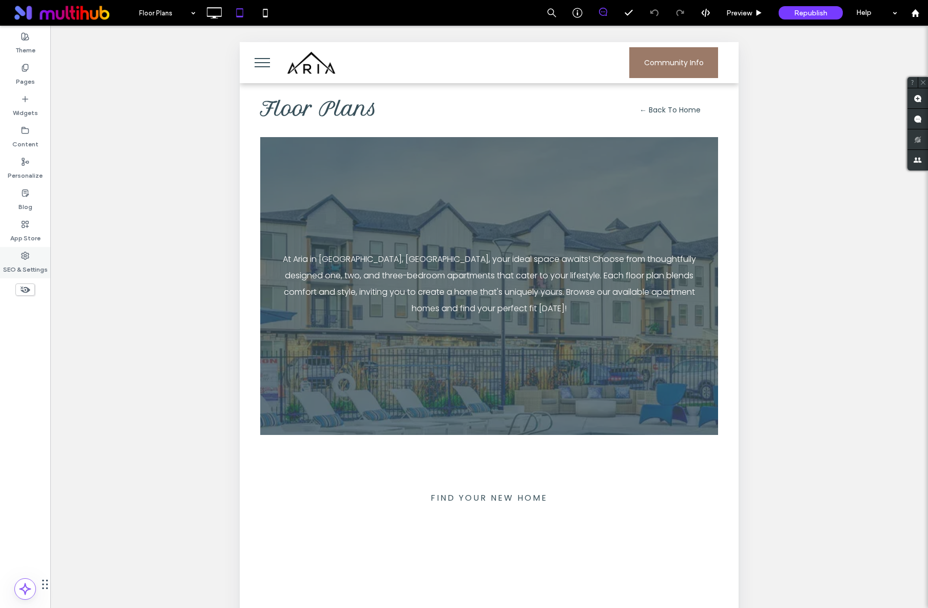
click at [32, 274] on label "SEO & Settings" at bounding box center [25, 267] width 45 height 14
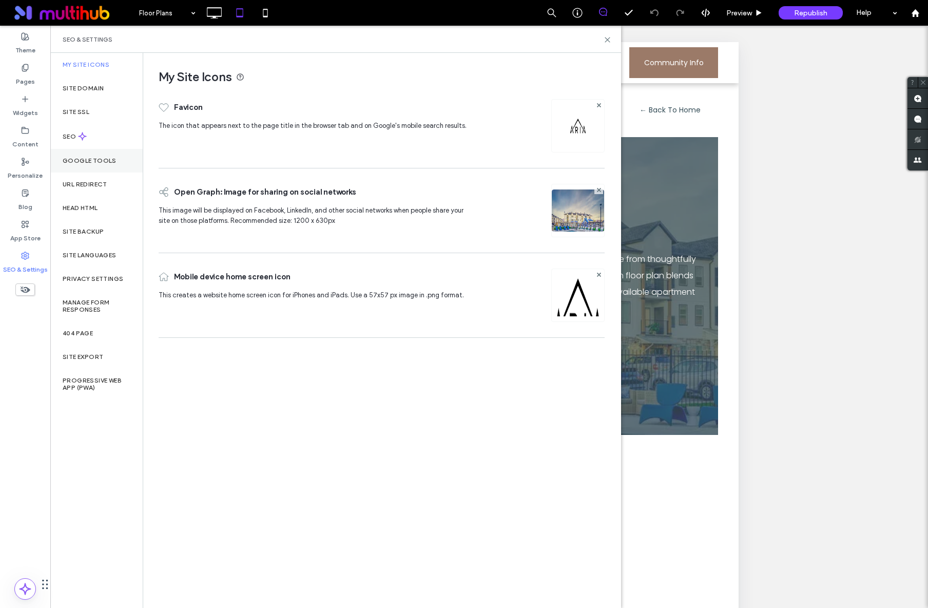
click at [107, 165] on div "Google Tools" at bounding box center [96, 161] width 92 height 24
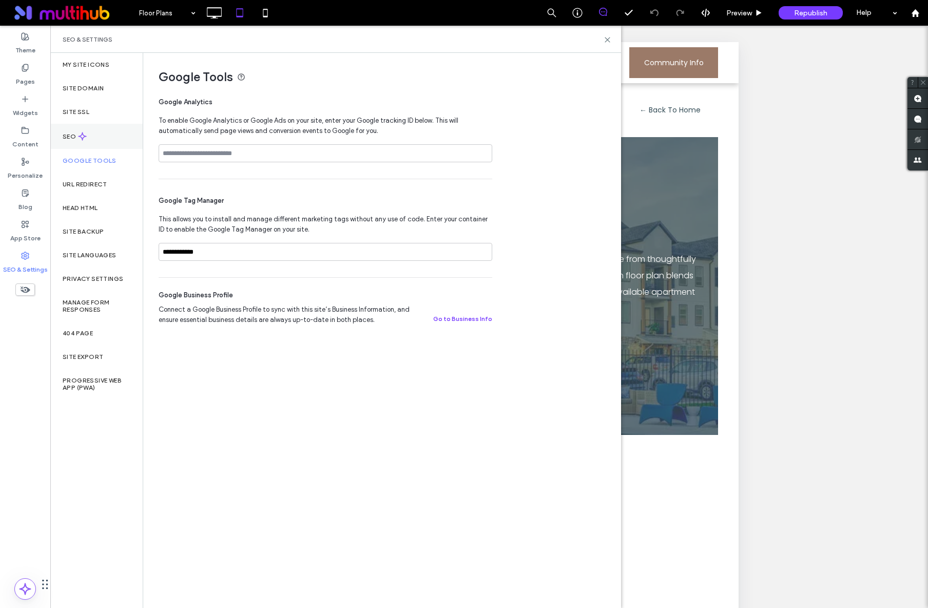
click at [74, 138] on label "SEO" at bounding box center [70, 136] width 15 height 7
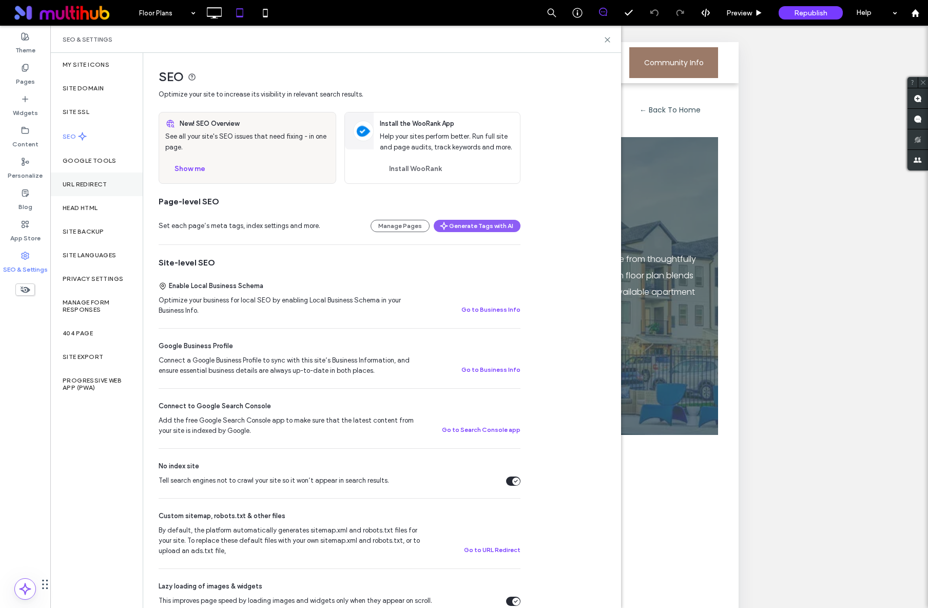
click at [78, 182] on label "URL Redirect" at bounding box center [85, 184] width 45 height 7
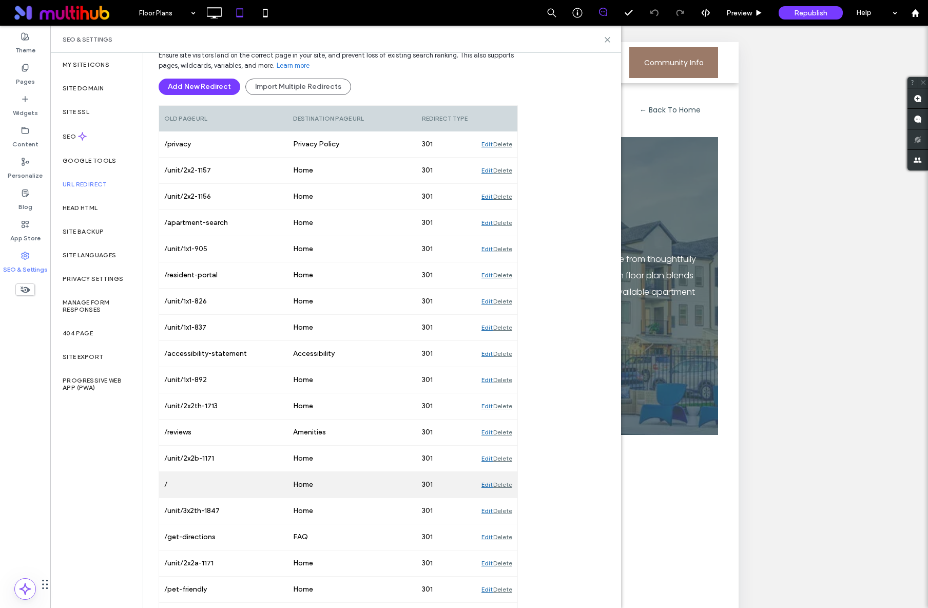
scroll to position [46, 0]
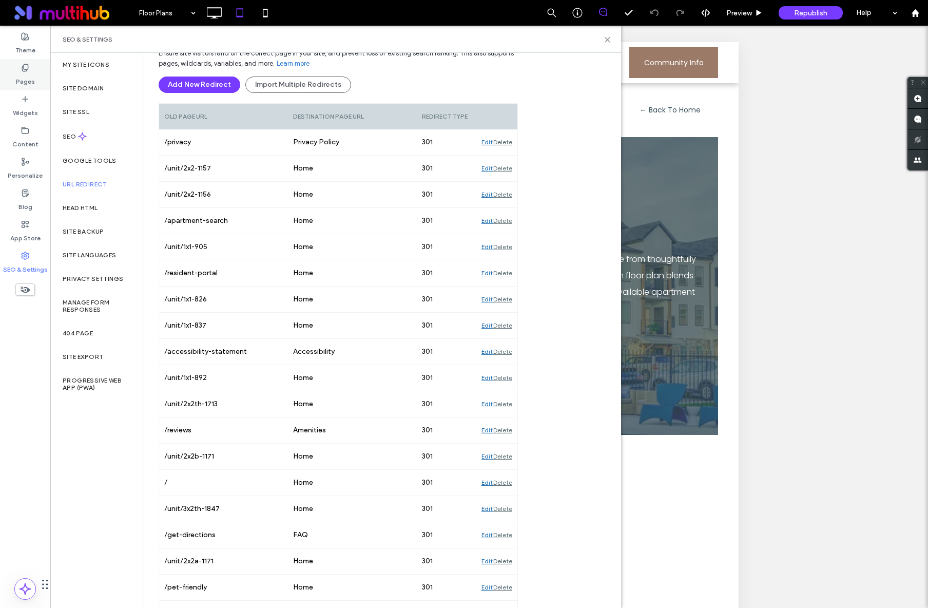
click at [32, 72] on label "Pages" at bounding box center [25, 79] width 19 height 14
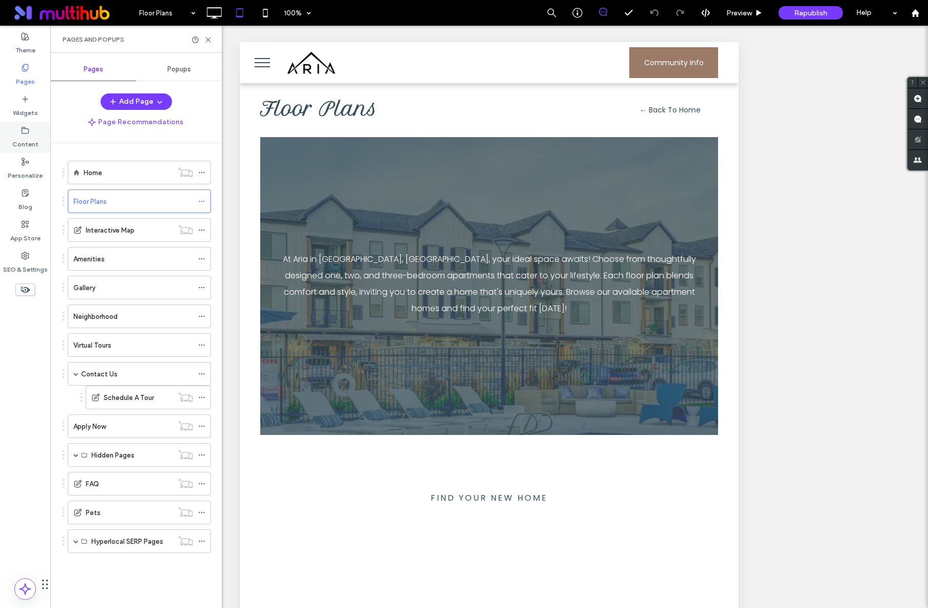
click at [19, 146] on label "Content" at bounding box center [25, 142] width 26 height 14
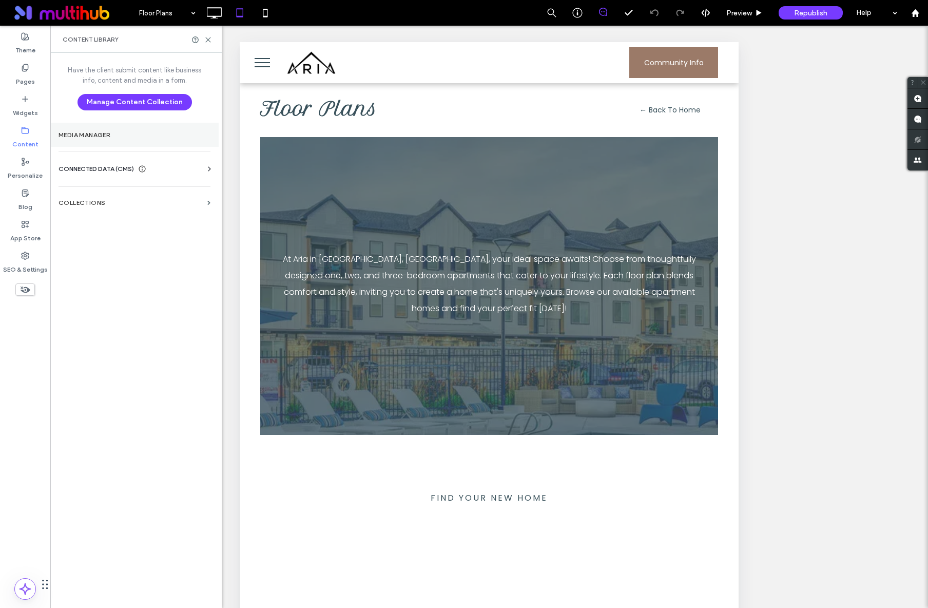
click at [98, 140] on section "Media Manager" at bounding box center [134, 135] width 168 height 24
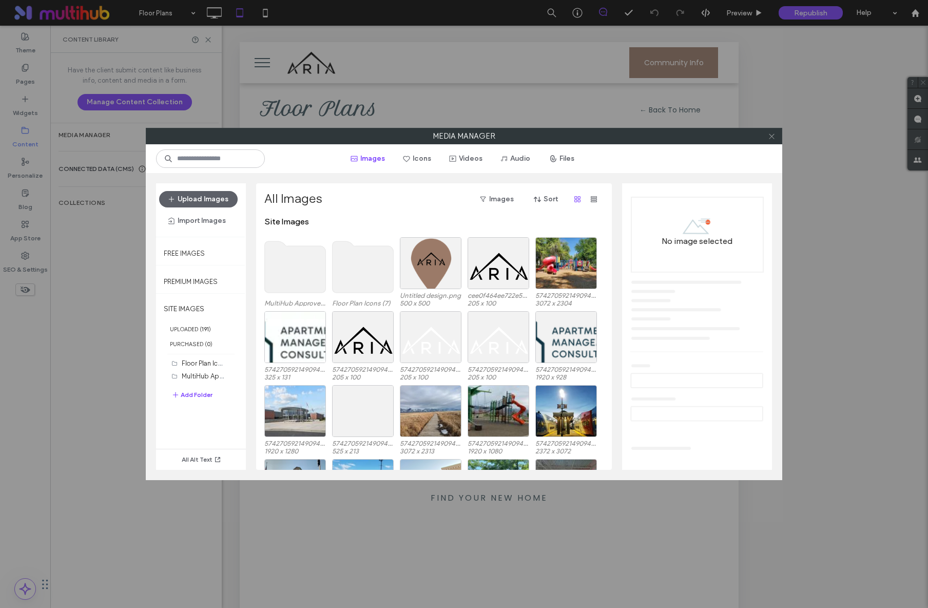
click at [770, 139] on icon at bounding box center [772, 136] width 8 height 8
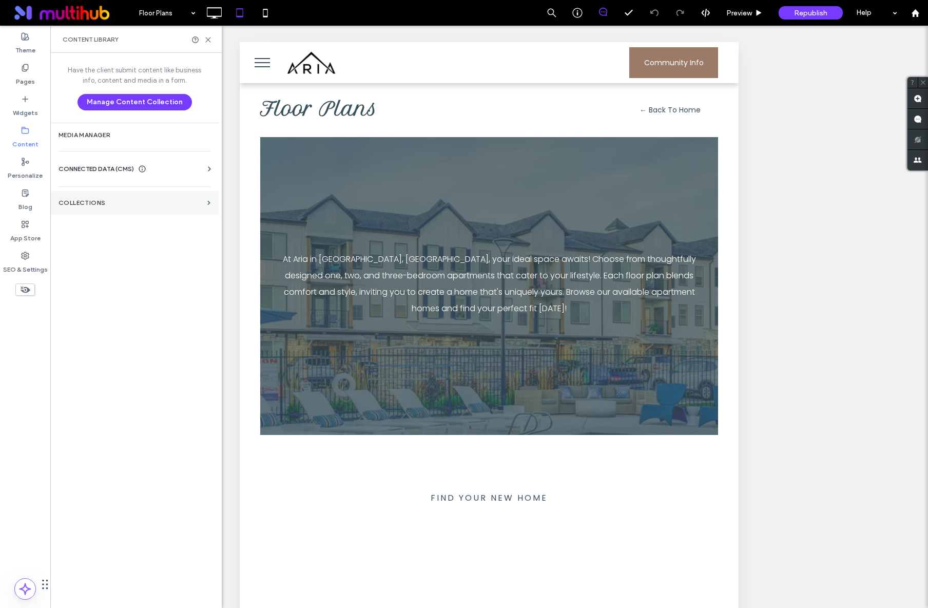
click at [80, 201] on label "Collections" at bounding box center [131, 202] width 145 height 7
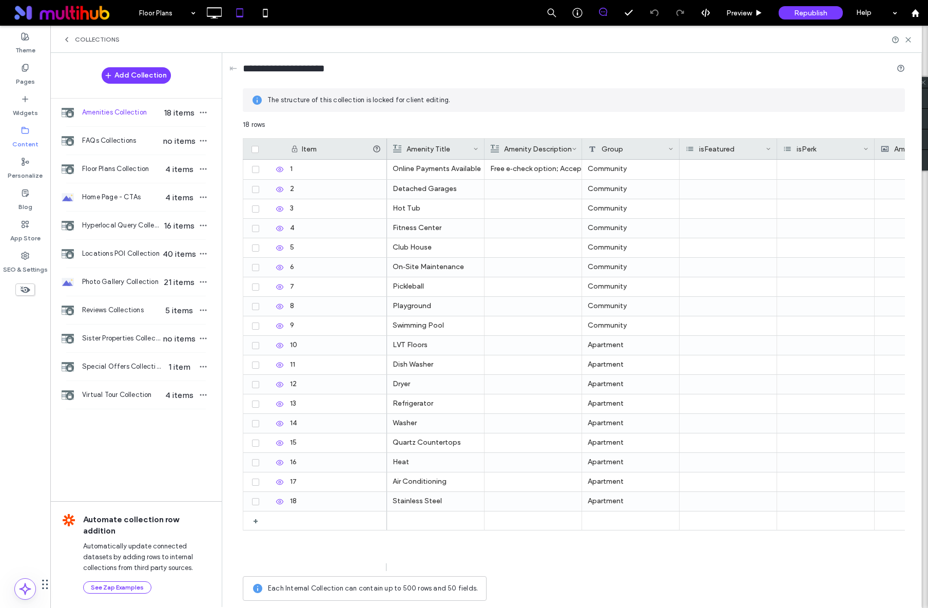
click at [72, 41] on div "Collections" at bounding box center [91, 39] width 57 height 8
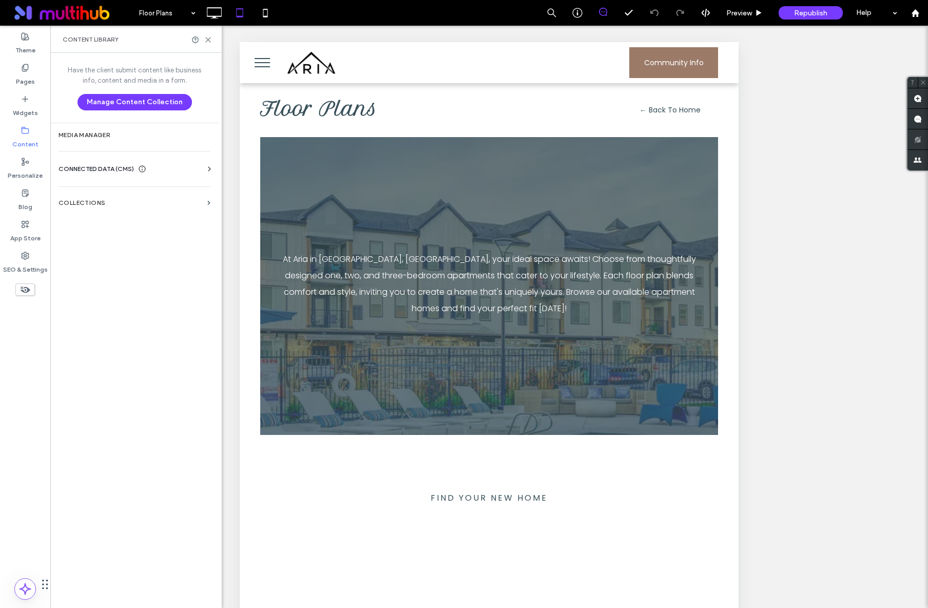
click at [120, 164] on span "CONNECTED DATA (CMS)" at bounding box center [96, 169] width 75 height 10
click at [102, 216] on label "Business Text" at bounding box center [137, 217] width 140 height 7
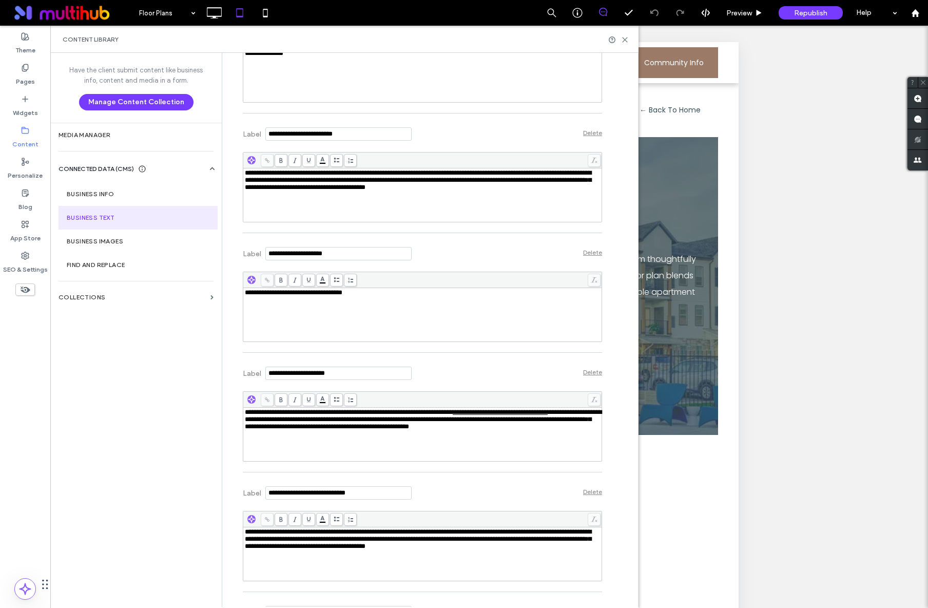
scroll to position [2186, 0]
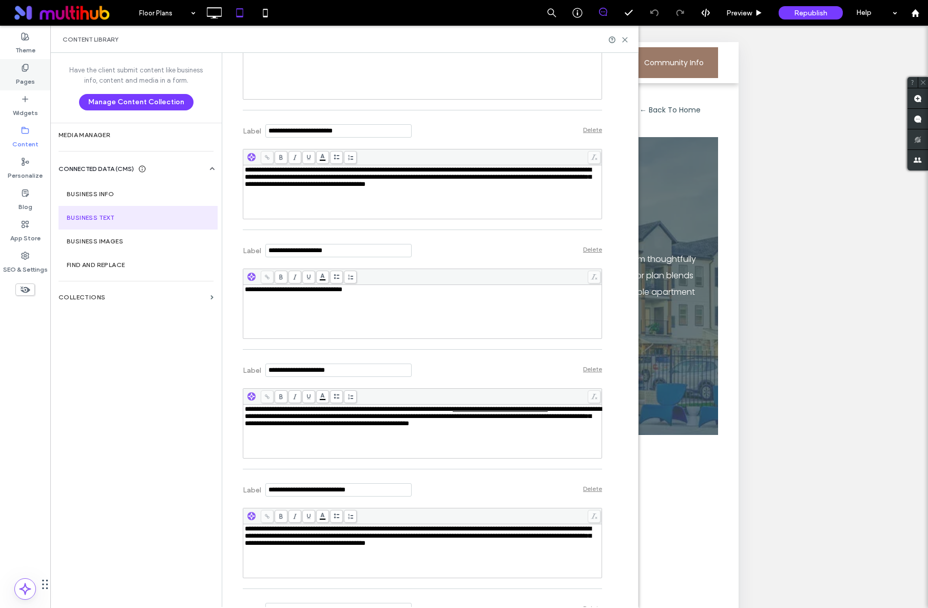
click at [32, 75] on label "Pages" at bounding box center [25, 79] width 19 height 14
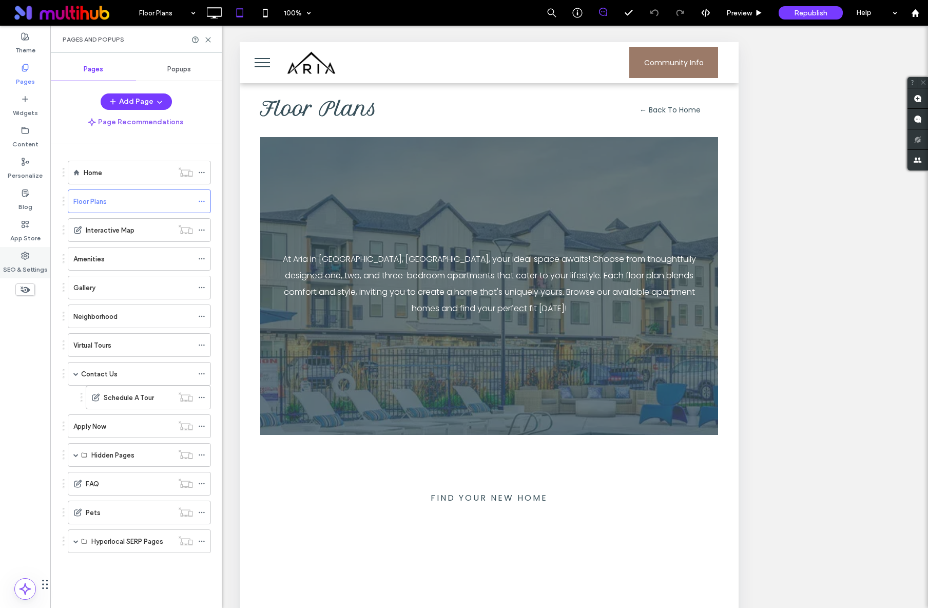
click at [40, 267] on label "SEO & Settings" at bounding box center [25, 267] width 45 height 14
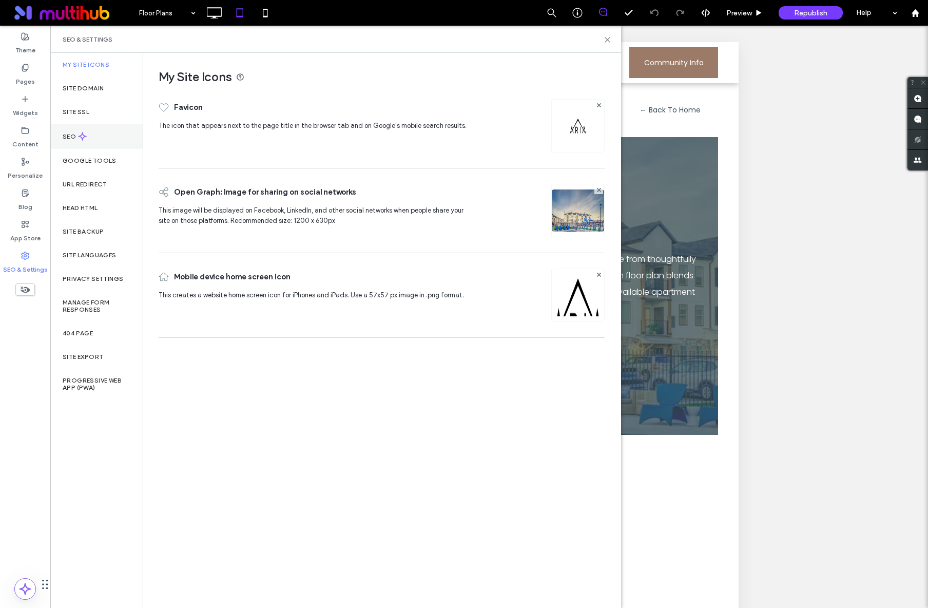
click at [87, 143] on div "SEO" at bounding box center [96, 136] width 92 height 25
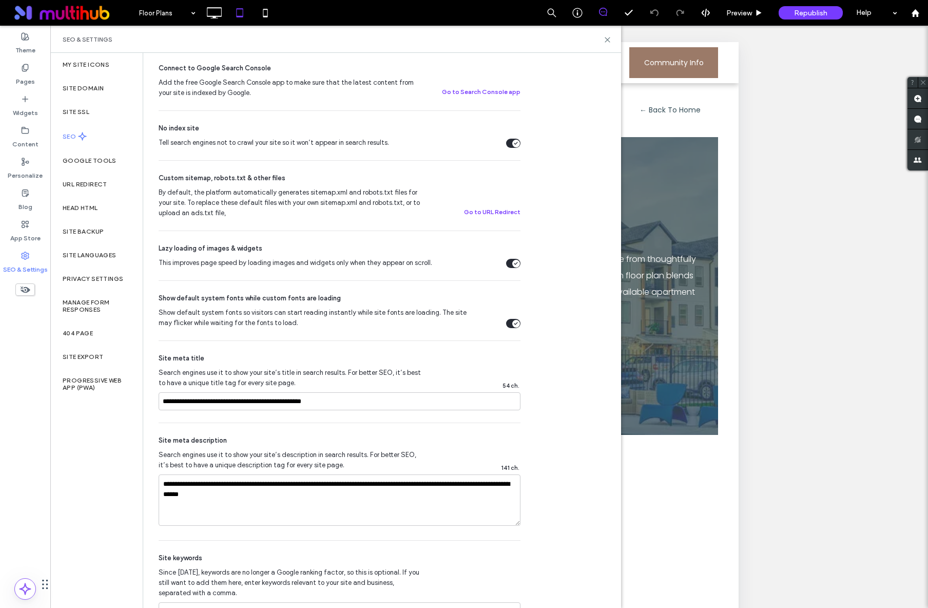
scroll to position [405, 0]
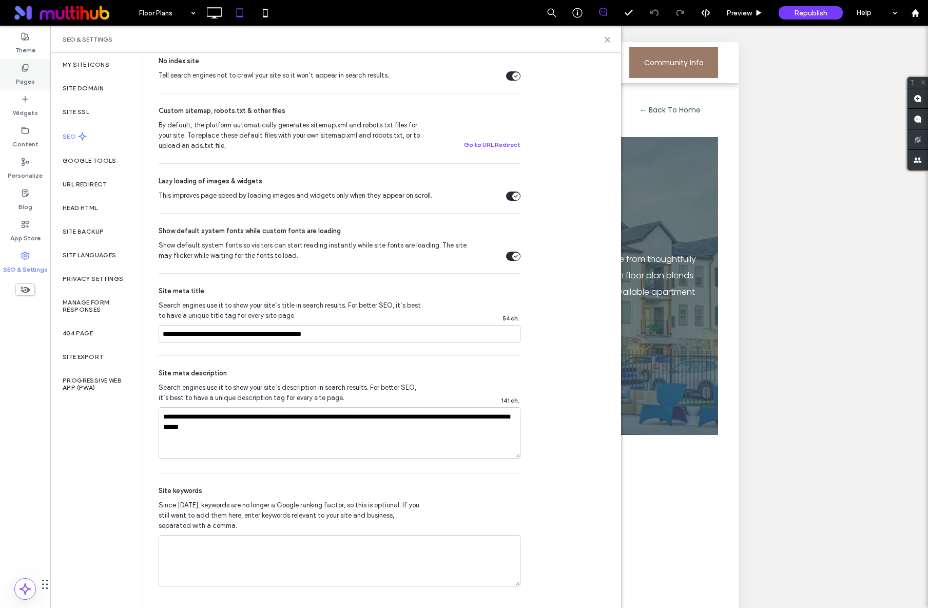
click at [23, 72] on label "Pages" at bounding box center [25, 79] width 19 height 14
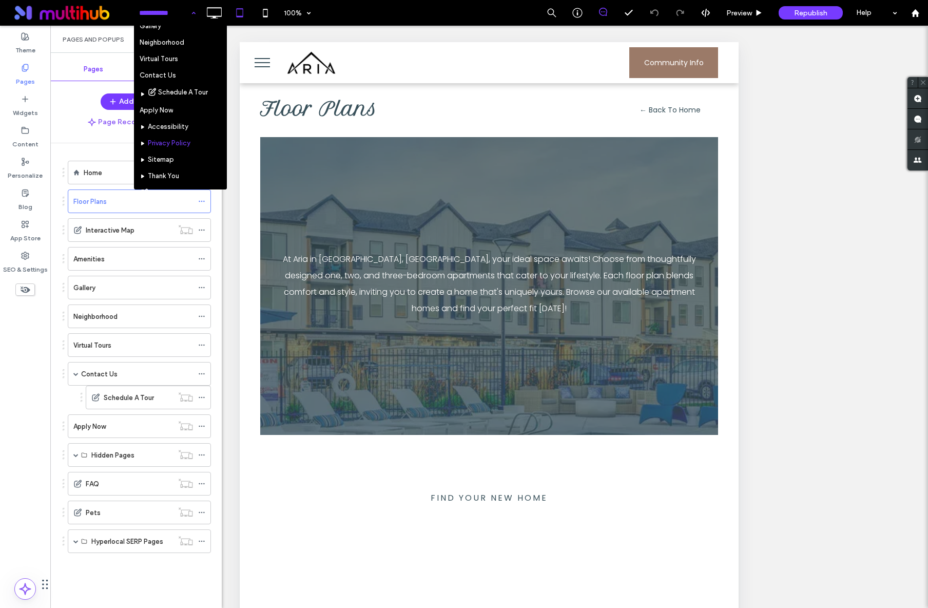
scroll to position [125, 0]
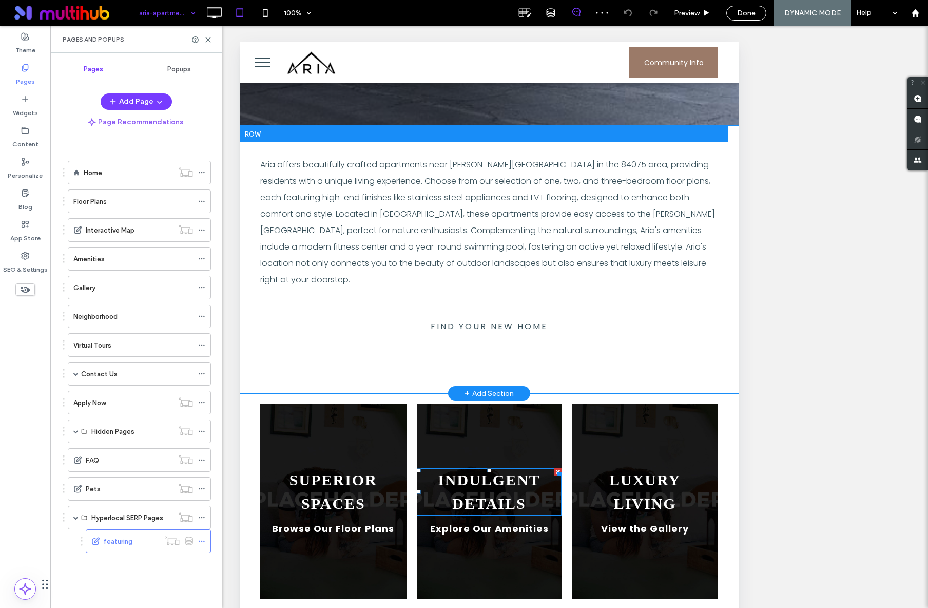
scroll to position [531, 0]
